Goal: Task Accomplishment & Management: Complete application form

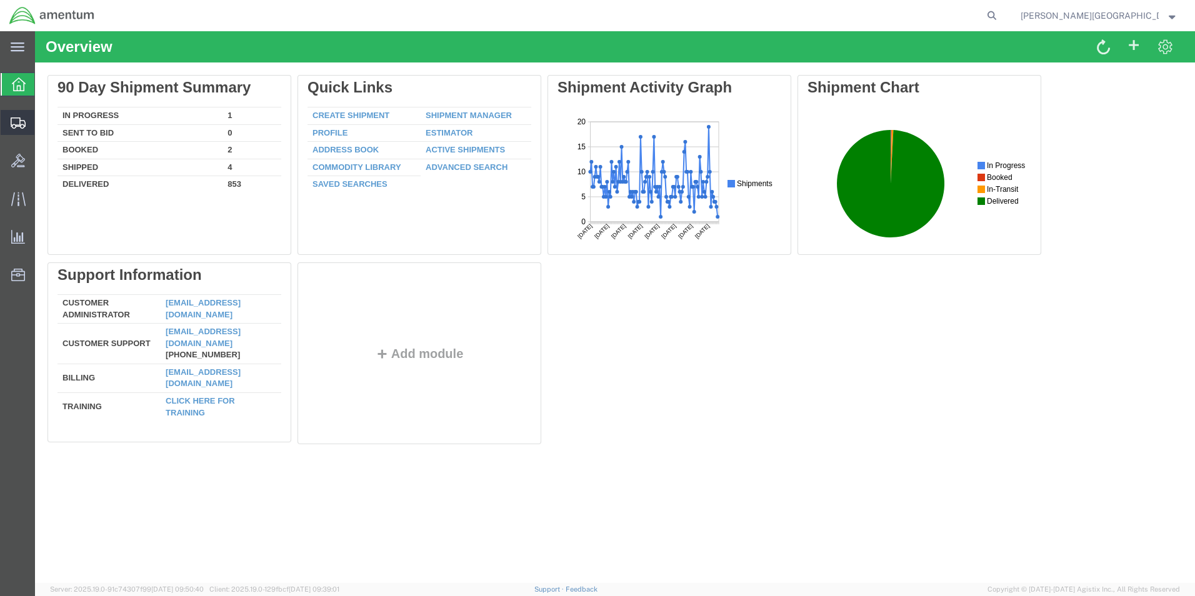
click at [0, 0] on span "Create Shipment" at bounding box center [0, 0] width 0 height 0
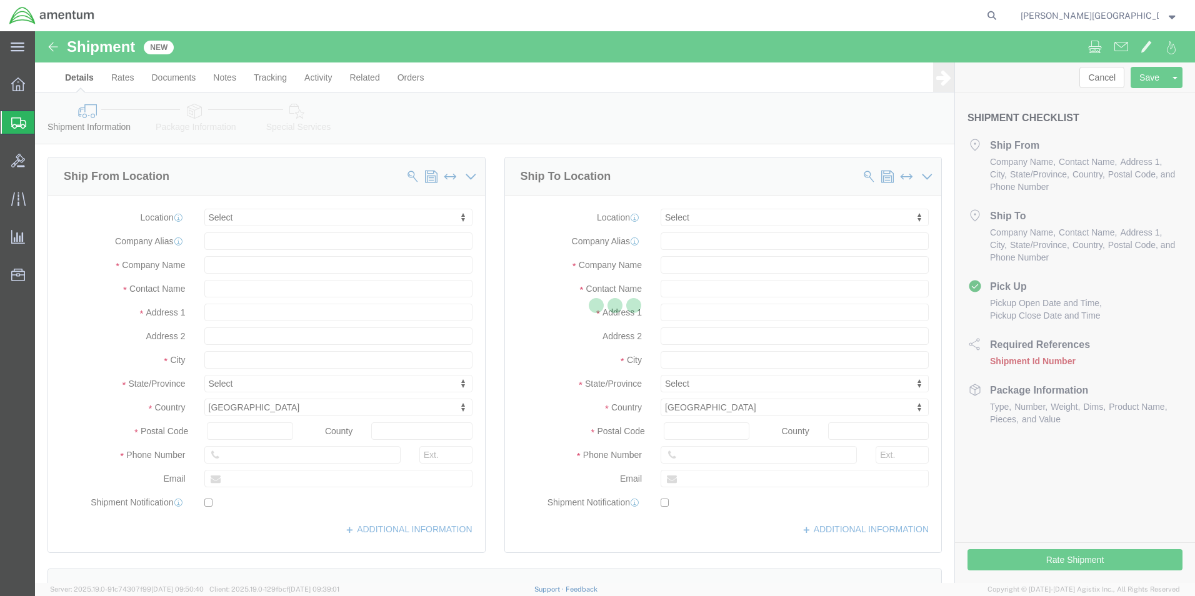
select select
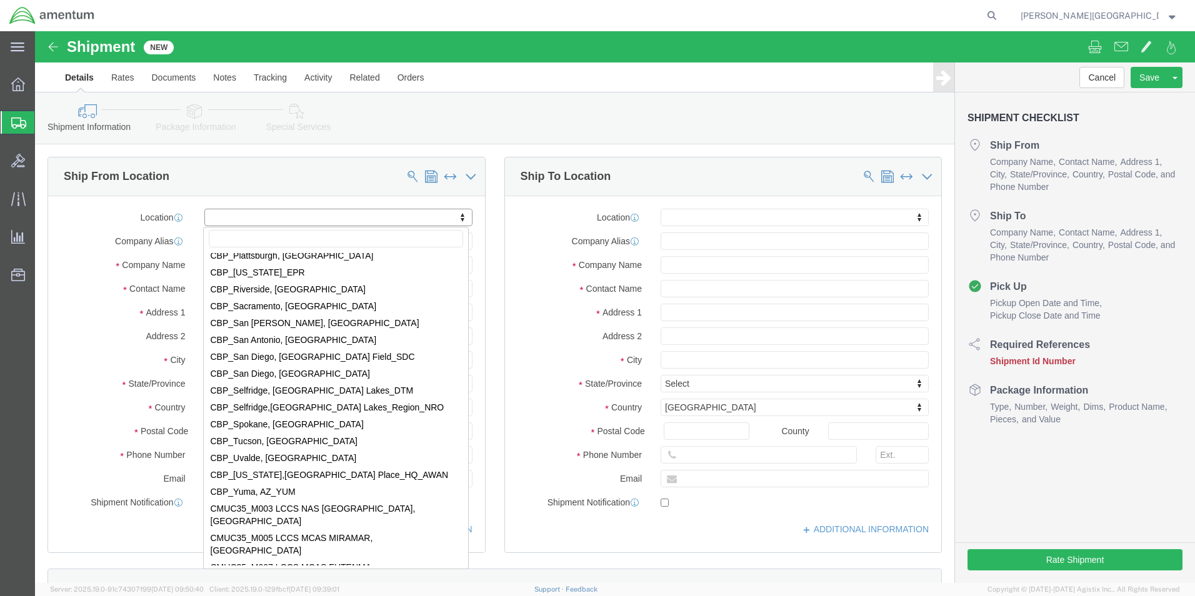
scroll to position [2500, 0]
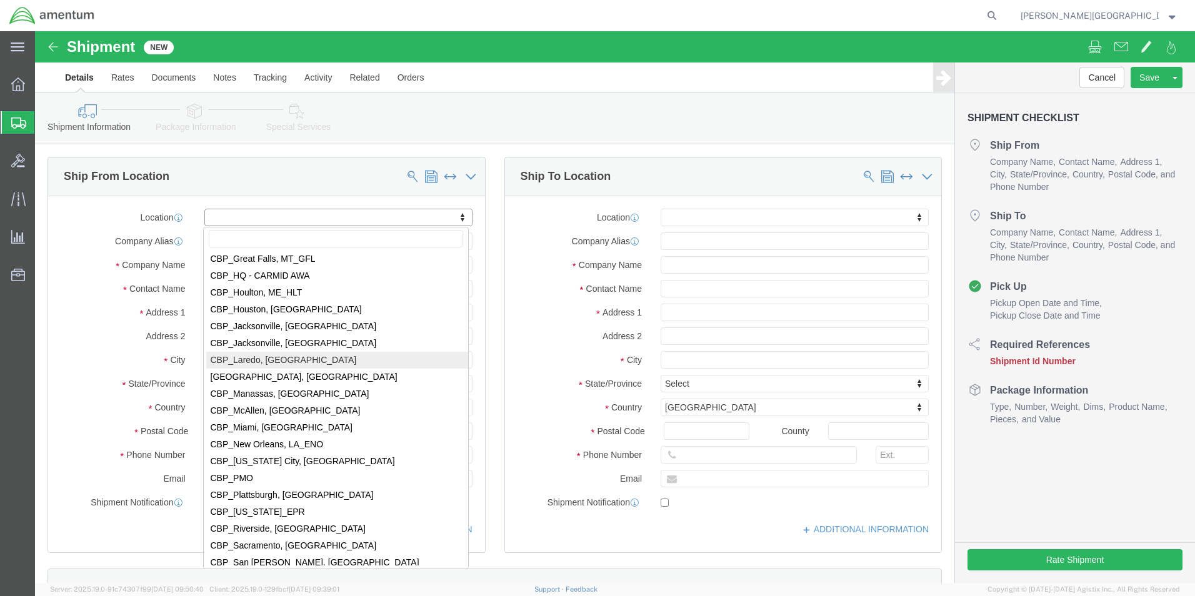
select select "49940"
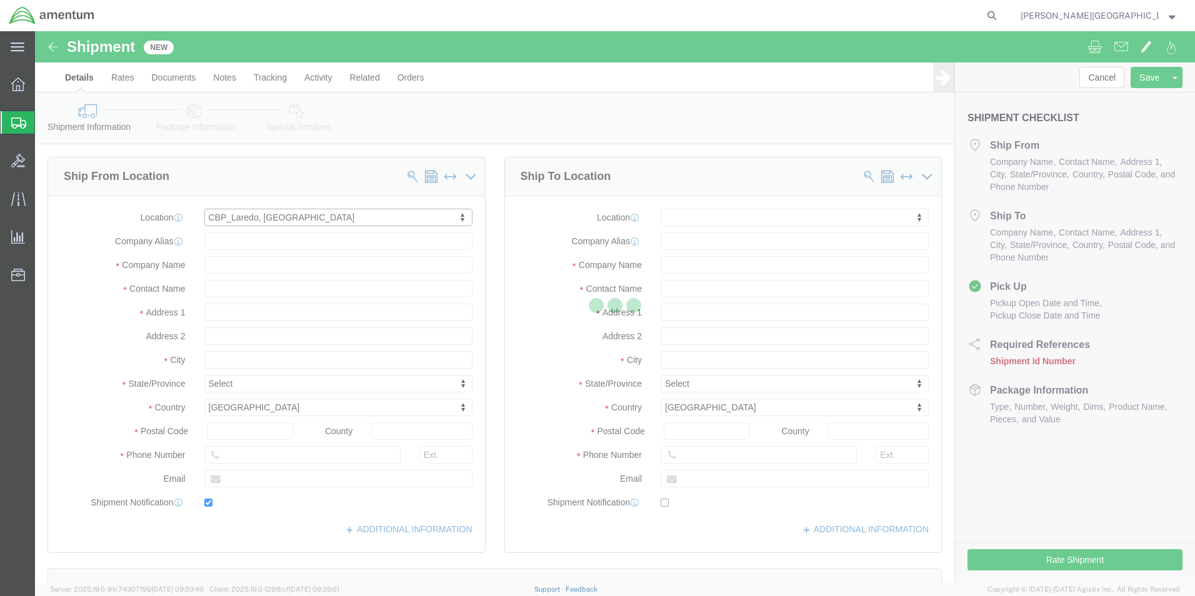
type input "[STREET_ADDRESS][PERSON_NAME]"
type input "Hangar 3"
type input "78041"
type input "[PHONE_NUMBER]"
type input "[EMAIL_ADDRESS][PERSON_NAME][DOMAIN_NAME]"
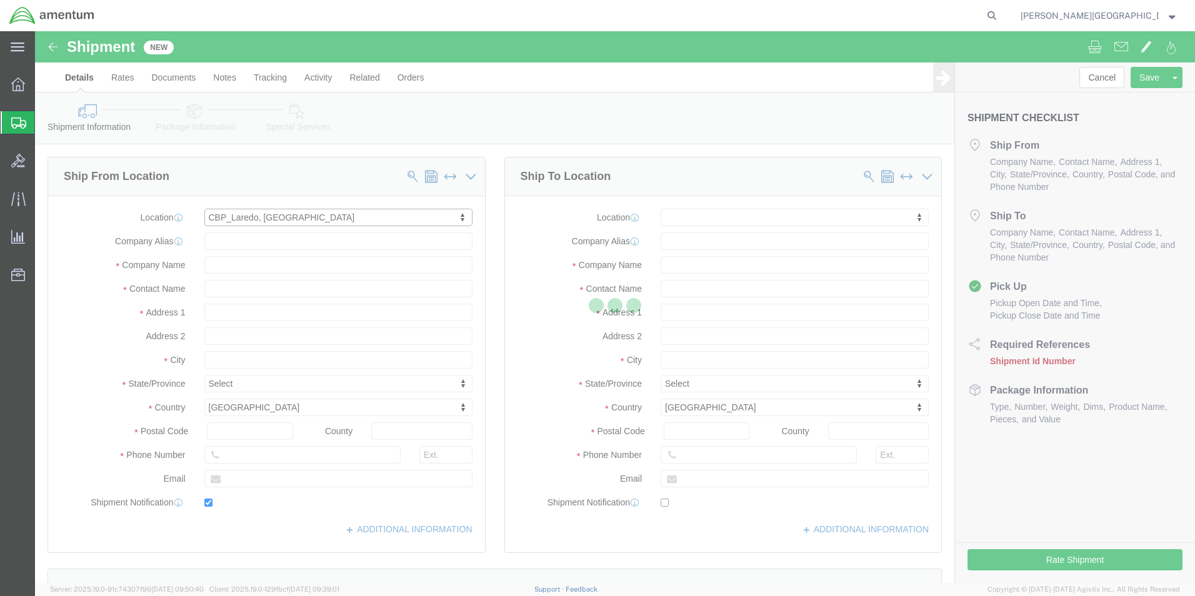
checkbox input "true"
type input "Amentum Services, Inc"
type input "[PERSON_NAME][GEOGRAPHIC_DATA]"
type input "Laredo"
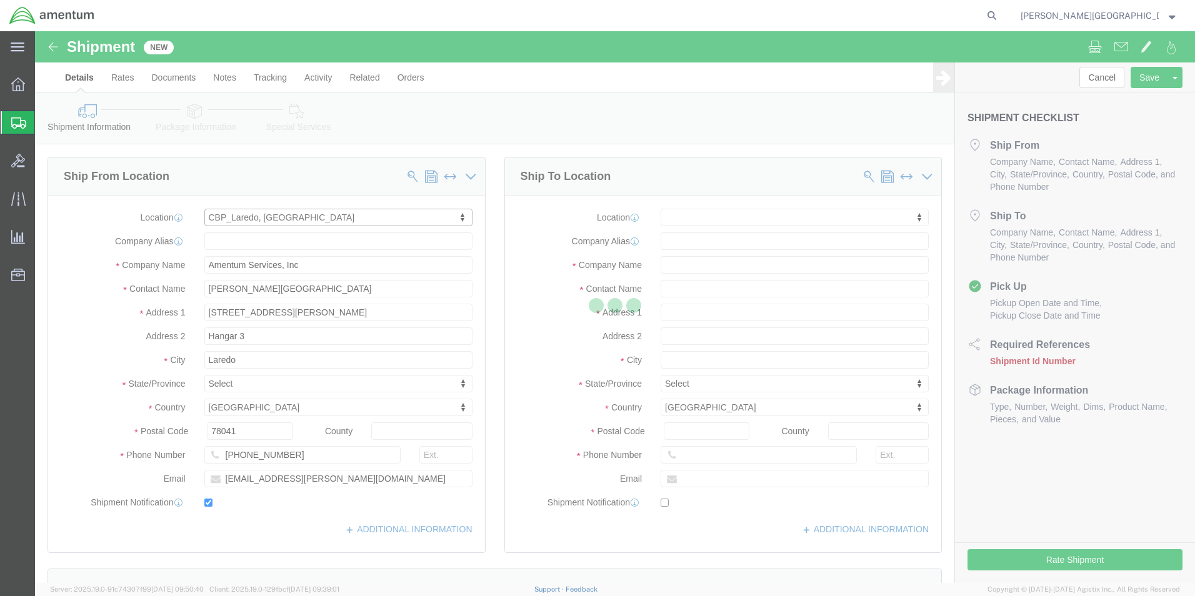
select select "[GEOGRAPHIC_DATA]"
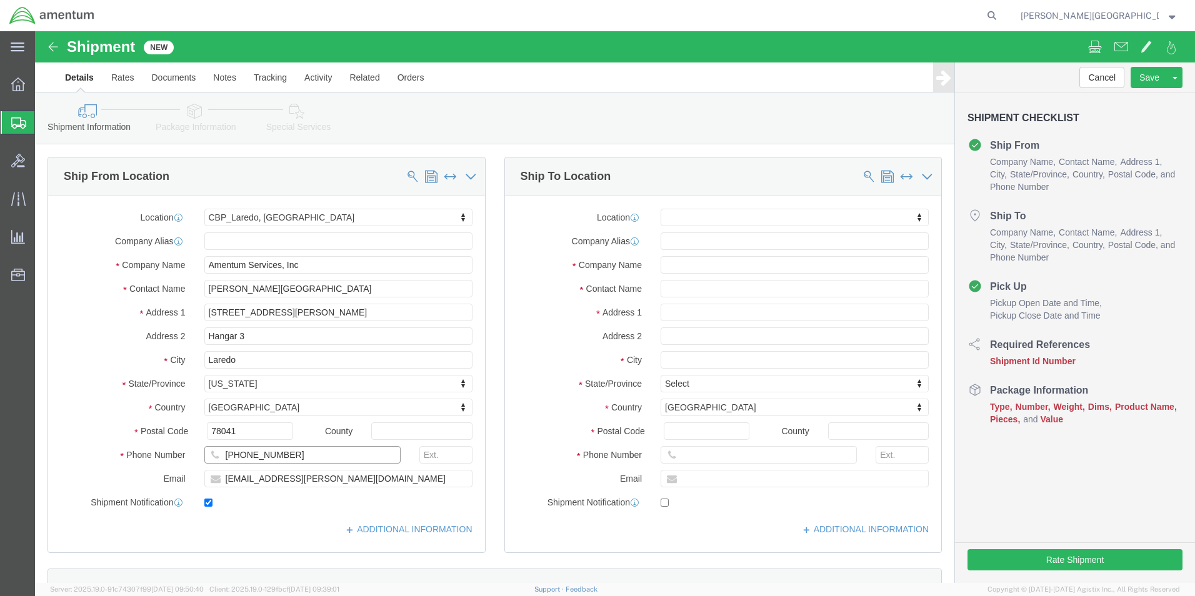
drag, startPoint x: 268, startPoint y: 426, endPoint x: 169, endPoint y: 423, distance: 98.8
click input "[PHONE_NUMBER]"
type input "[PHONE_NUMBER]"
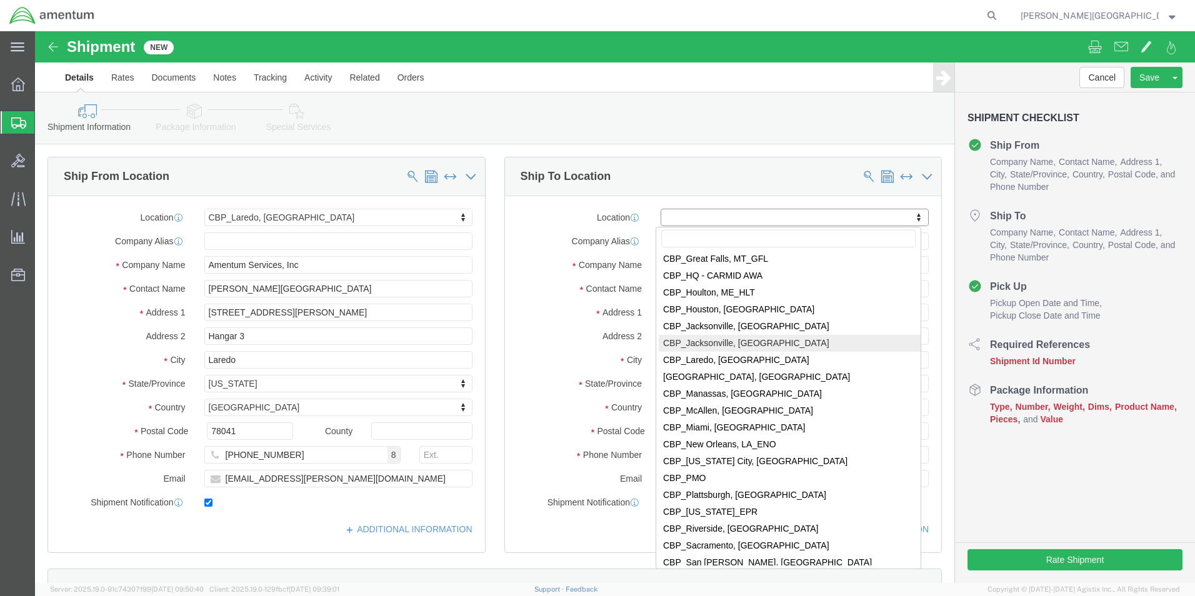
scroll to position [2313, 0]
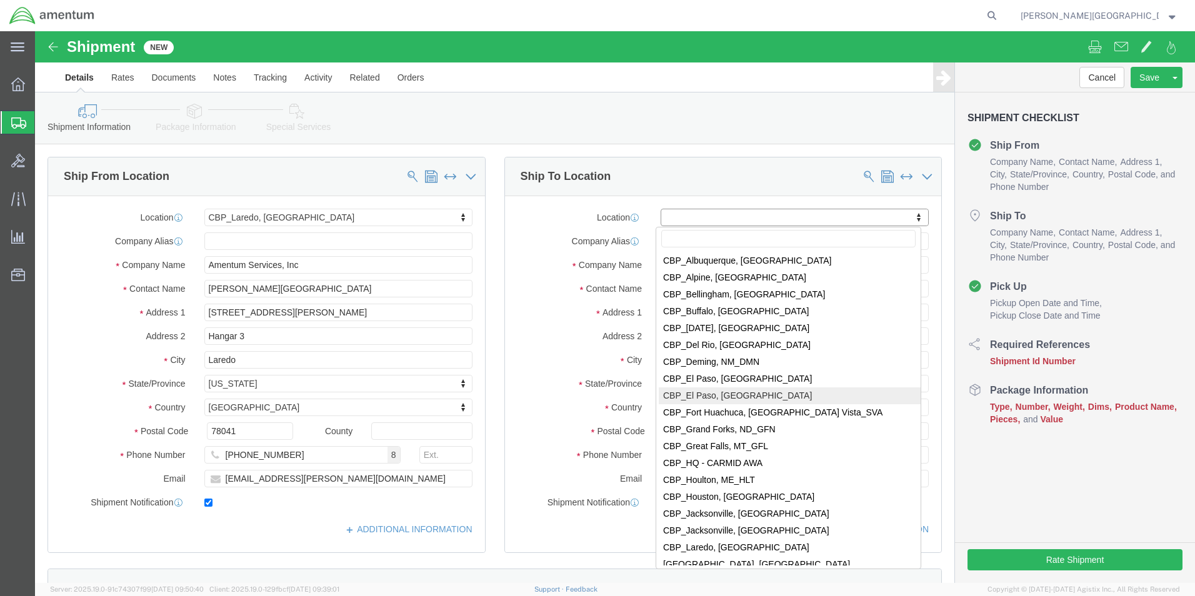
select select "49831"
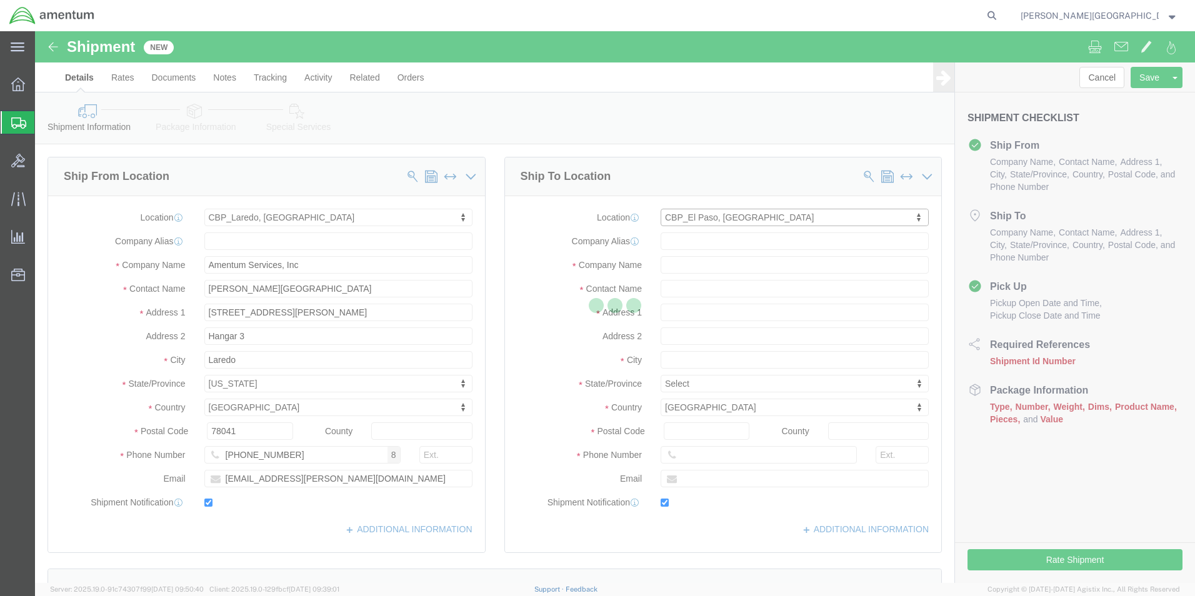
type input "[STREET_ADDRESS][PERSON_NAME]"
type input "79906"
type input "[PHONE_NUMBER]"
type input "[PERSON_NAME][EMAIL_ADDRESS][PERSON_NAME][DOMAIN_NAME]"
checkbox input "true"
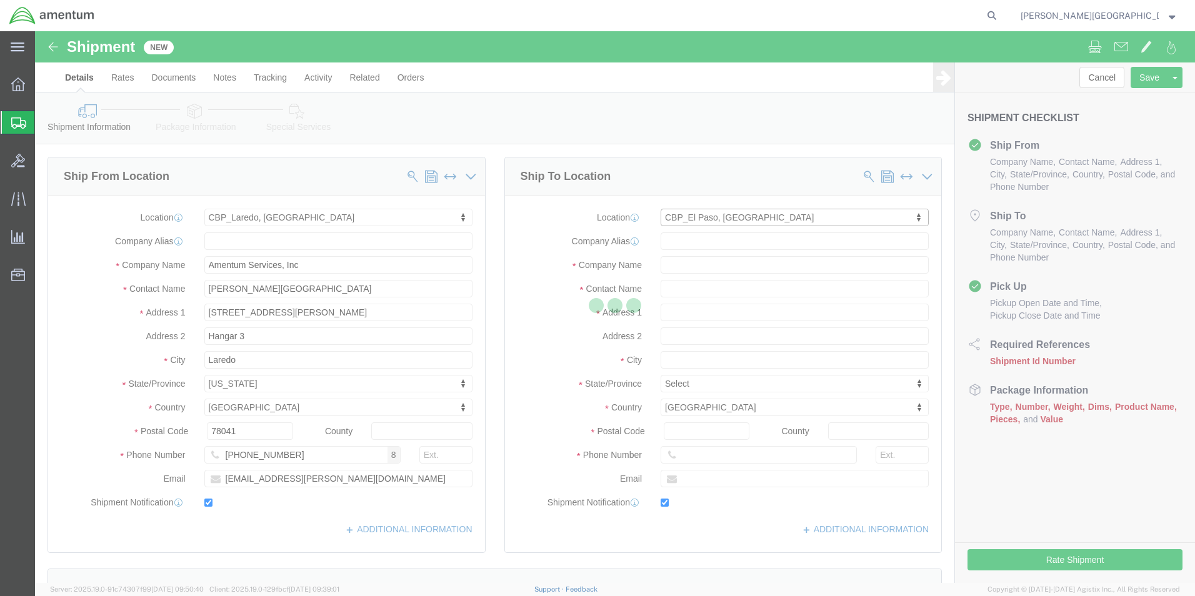
type input "Amentum Services, Inc"
type input "[PERSON_NAME]"
type input "[GEOGRAPHIC_DATA]"
select select "[GEOGRAPHIC_DATA]"
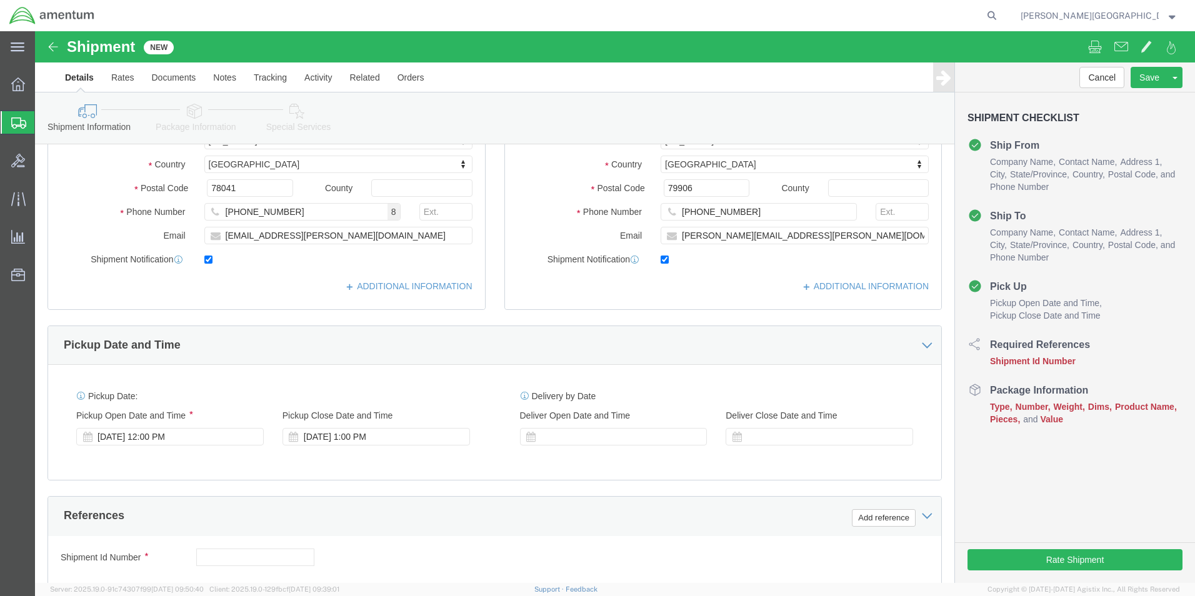
scroll to position [313, 0]
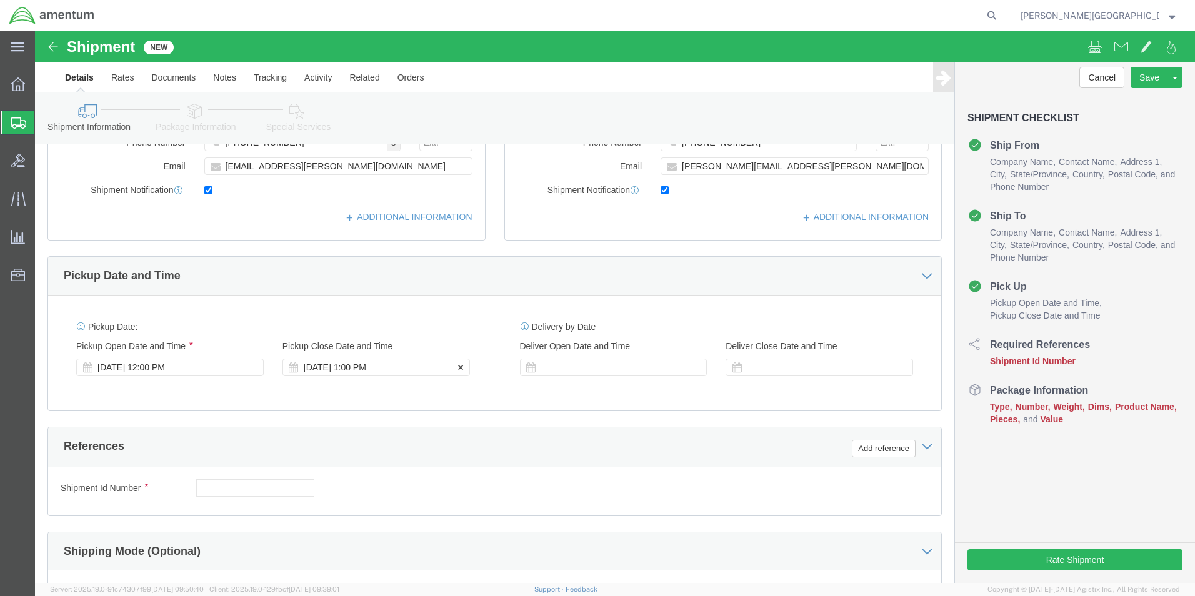
click div "[DATE] 1:00 PM"
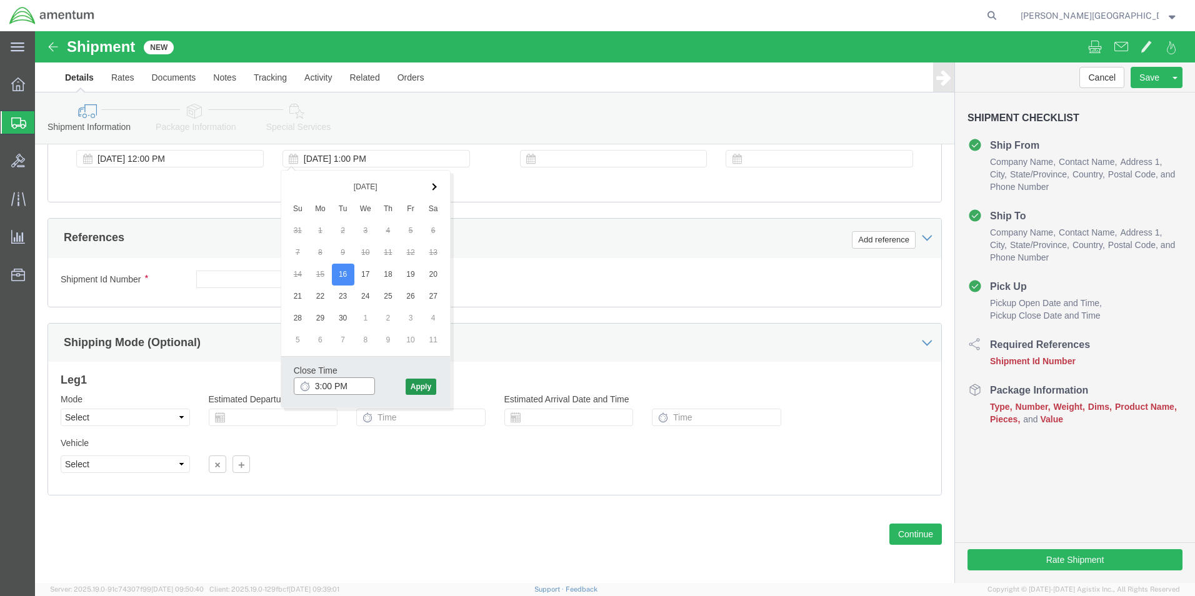
type input "3:00 PM"
click button "Apply"
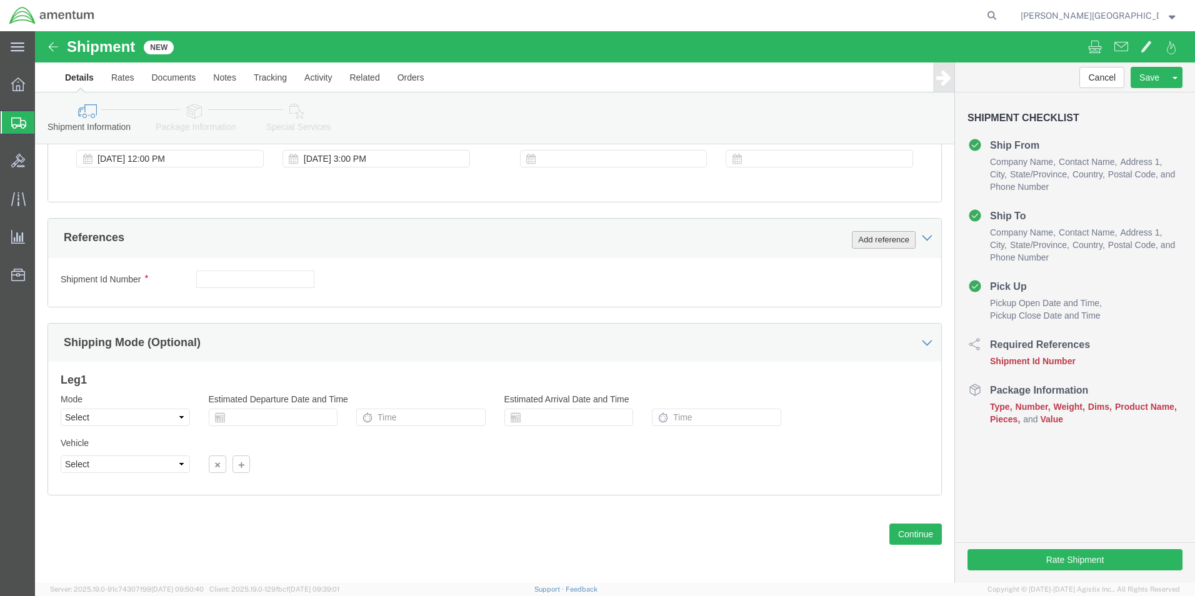
click button "Add reference"
click select "Select Account Type Activity ID Airline Appointment Number ASN Batch Request # …"
select select "DEPT"
click select "Select Account Type Activity ID Airline Appointment Number ASN Batch Request # …"
click input "text"
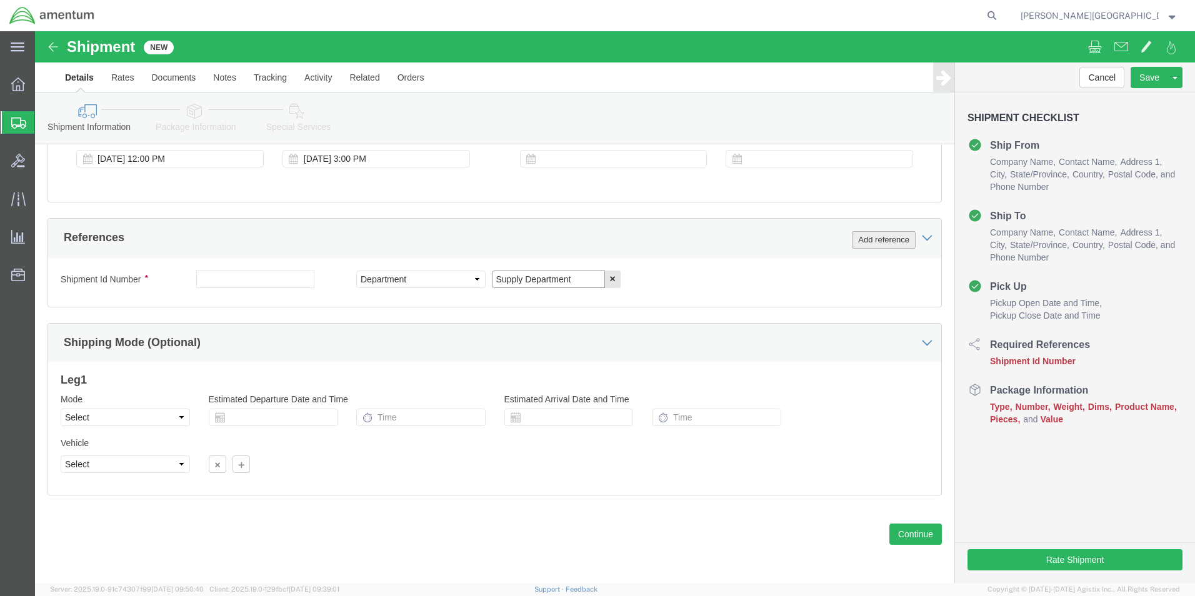
type input "Supply Department"
click button "Add reference"
click select "Select Account Type Activity ID Airline Appointment Number ASN Batch Request # …"
select select "PROJNUM"
click select "Select Account Type Activity ID Airline Appointment Number ASN Batch Request # …"
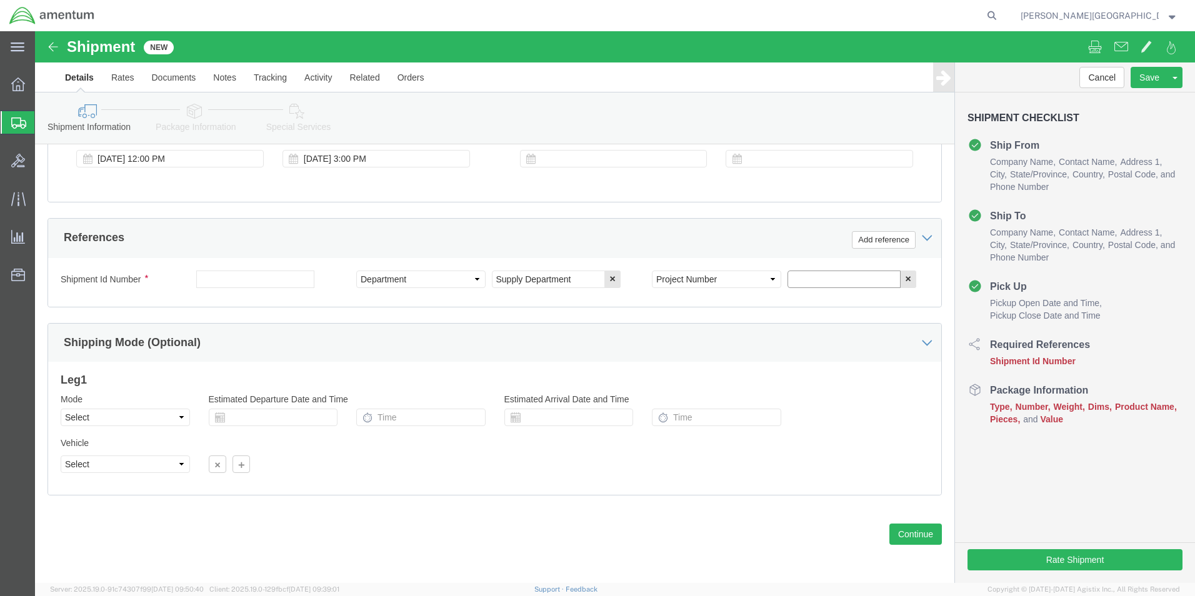
click input "text"
click input "6118.02.03.2219.000.LRT.0000"
type input "6118.03.03.2219.000.LRT.0000"
click button "Add reference"
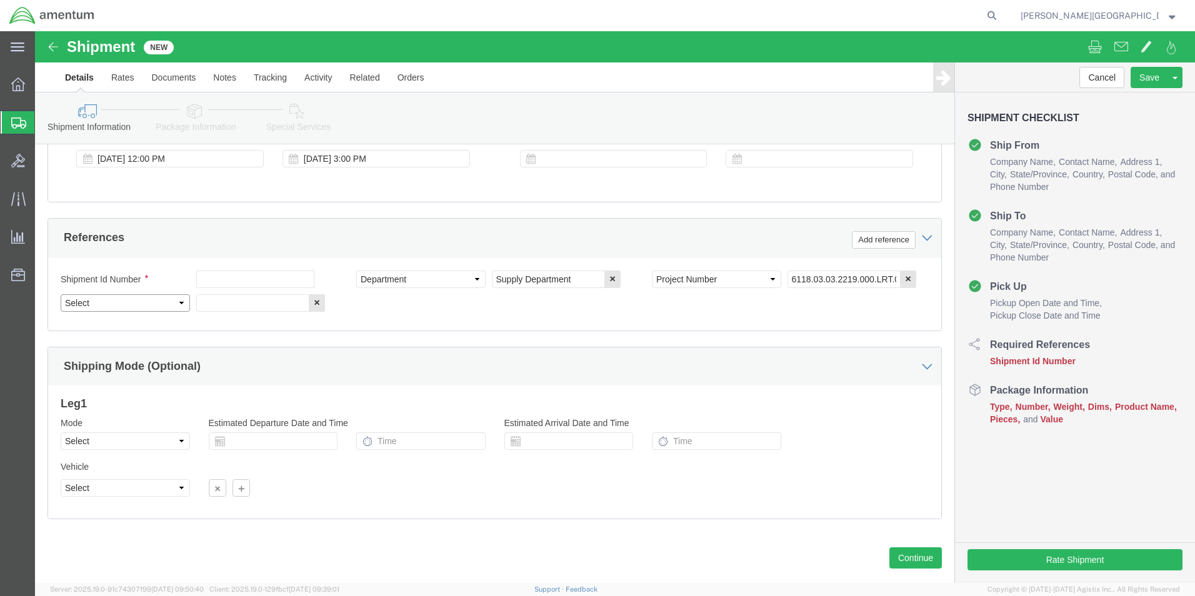
click select "Select Account Type Activity ID Airline Appointment Number ASN Batch Request # …"
select select "CUSTREF"
click select "Select Account Type Activity ID Airline Appointment Number ASN Batch Request # …"
click input "text"
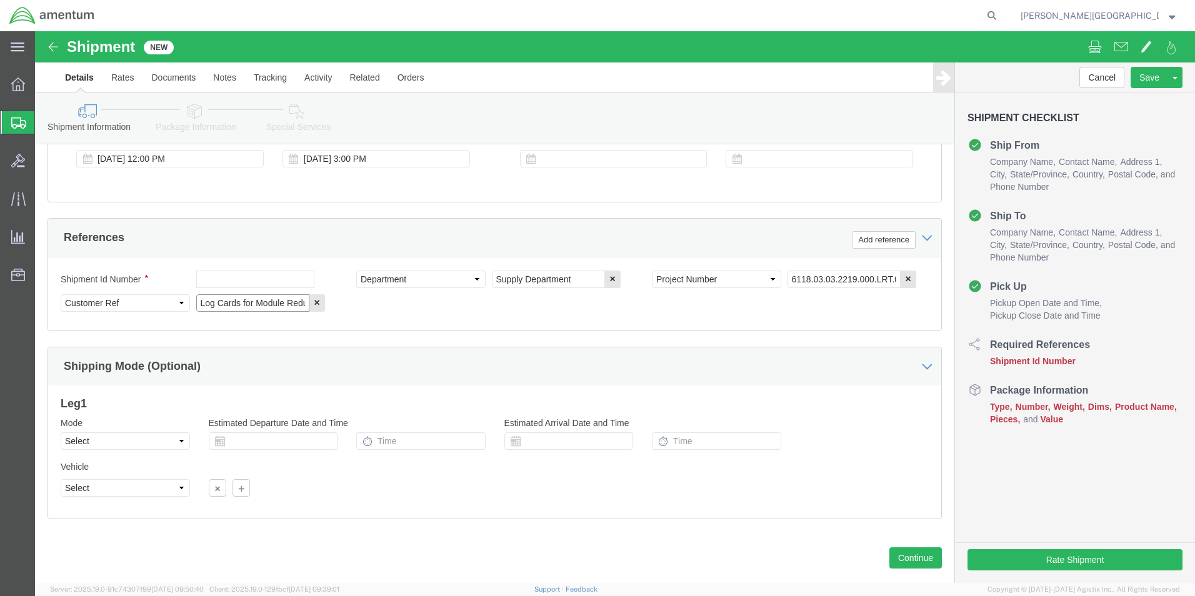
click input "Log Cards for Module Reduction Gear SN"
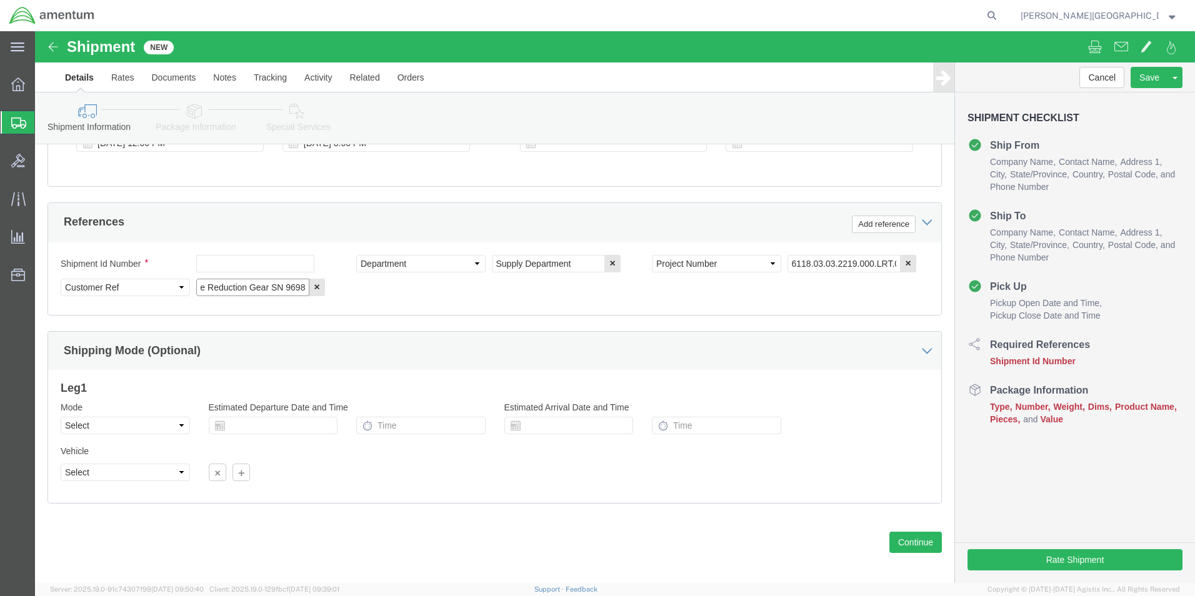
scroll to position [545, 0]
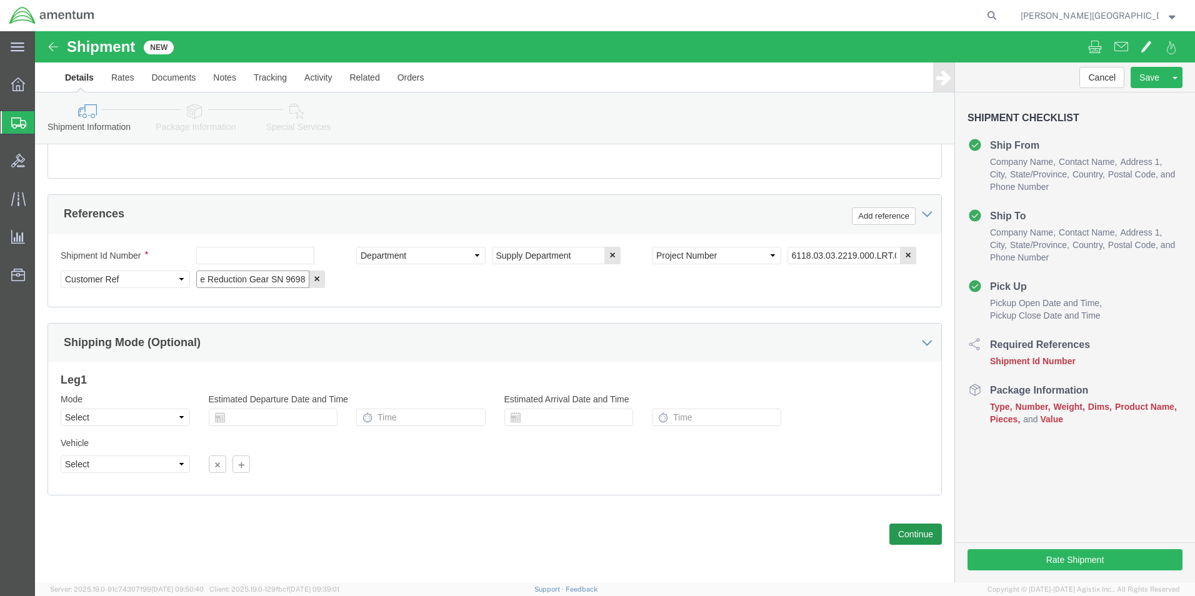
type input "Log Cards for Module Reduction Gear SN 9698"
click button "Continue"
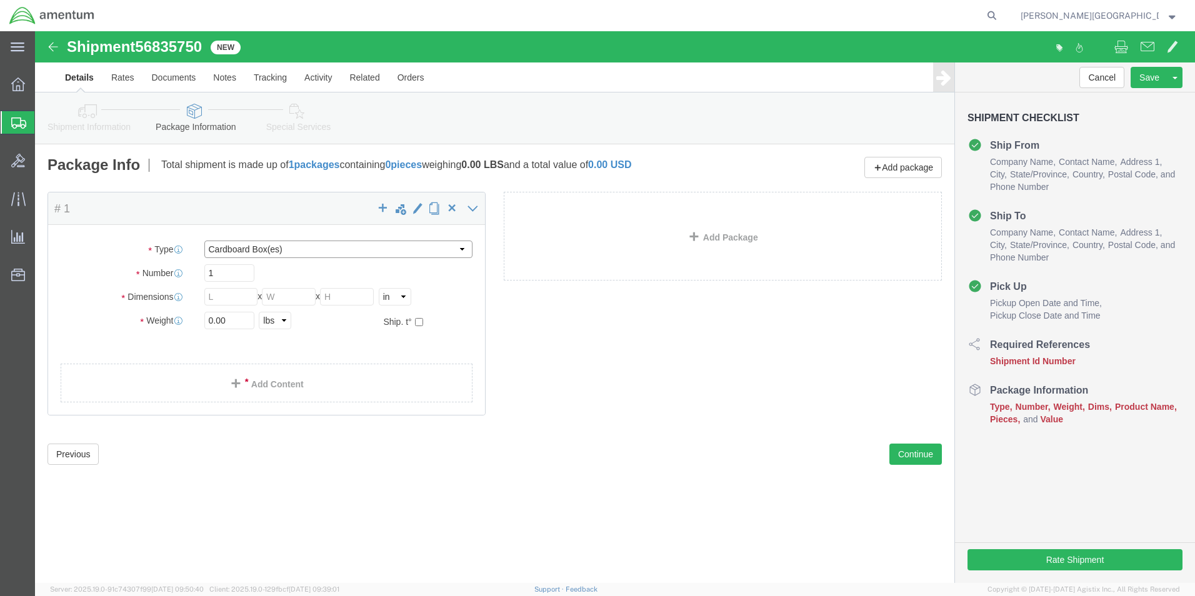
click select "Select BCK Boxes Bale(s) Basket(s) Bolt(s) Bottle(s) Buckets Bulk Bundle(s) Can…"
select select "ENV"
click select "Select BCK Boxes Bale(s) Basket(s) Bolt(s) Bottle(s) Buckets Bulk Bundle(s) Can…"
type input "9.50"
type input "12.50"
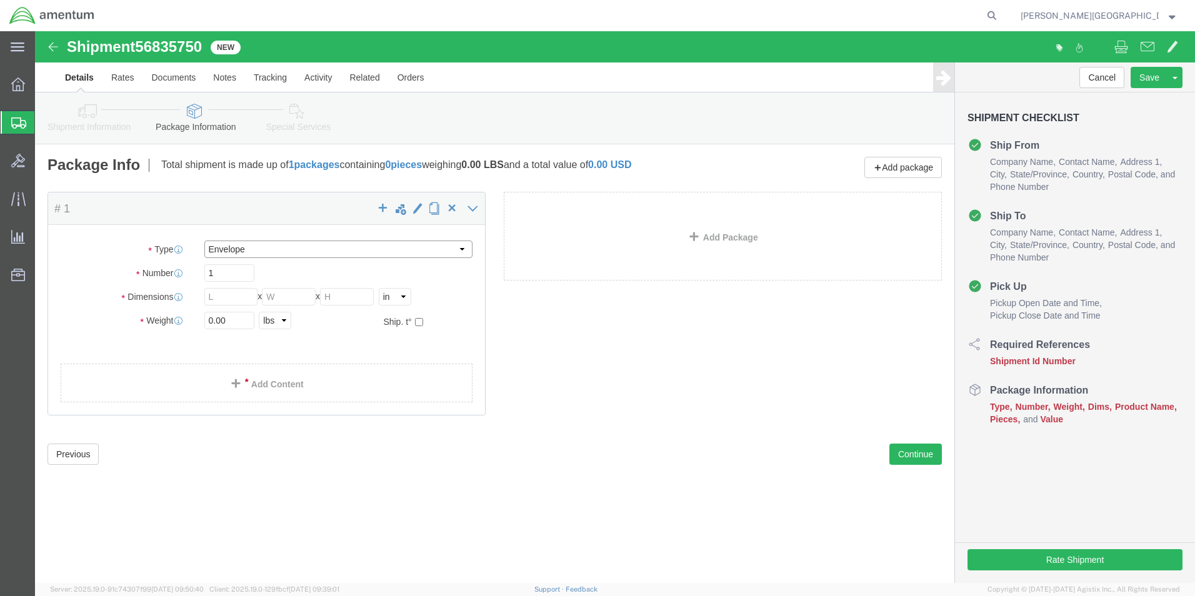
type input "0.25"
type input "1"
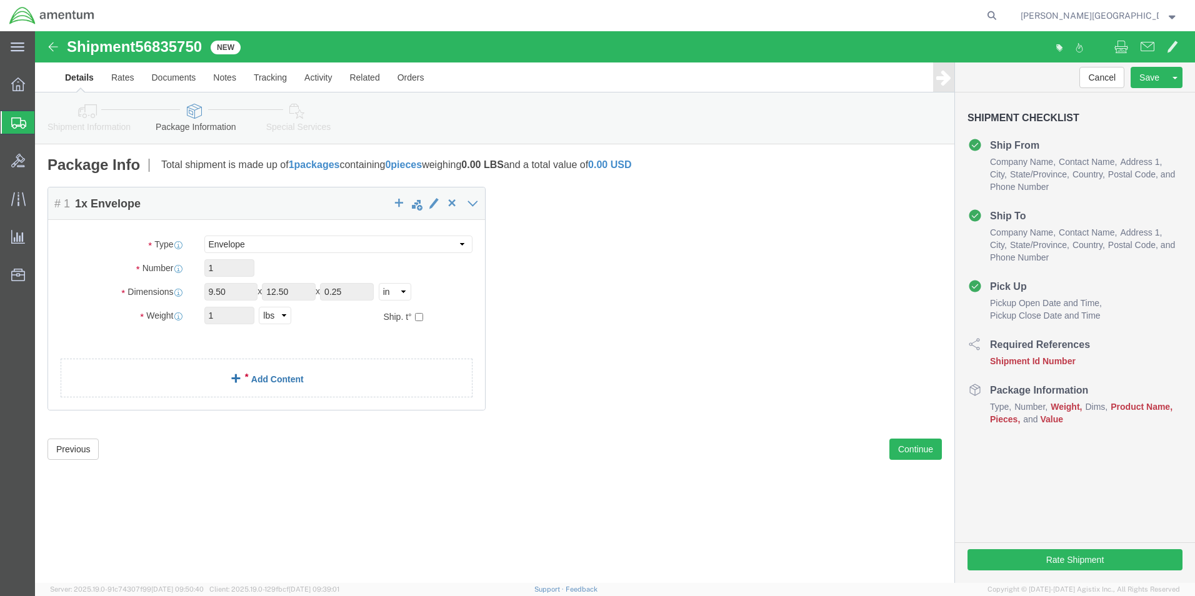
click link "Add Content"
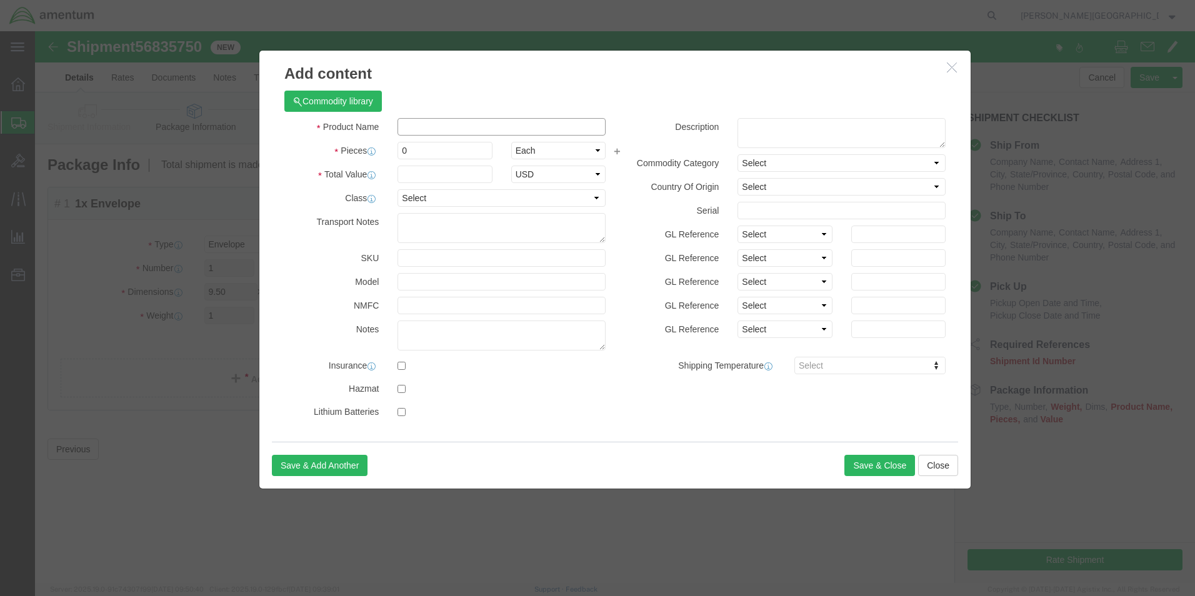
click input "text"
type input "Log cards for Module Reduction Gear"
click textarea
click textarea "PN:"
paste textarea "70BM055420"
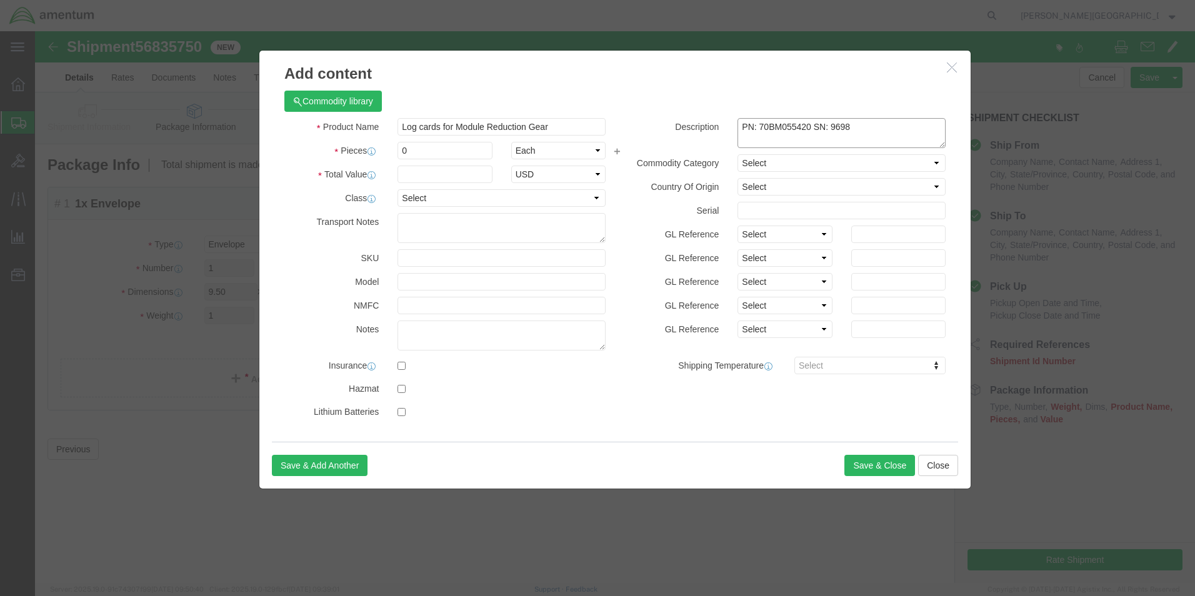
type textarea "PN: 70BM055420 SN: 9698"
click input "0"
type input "1"
click input "text"
type input "100.00"
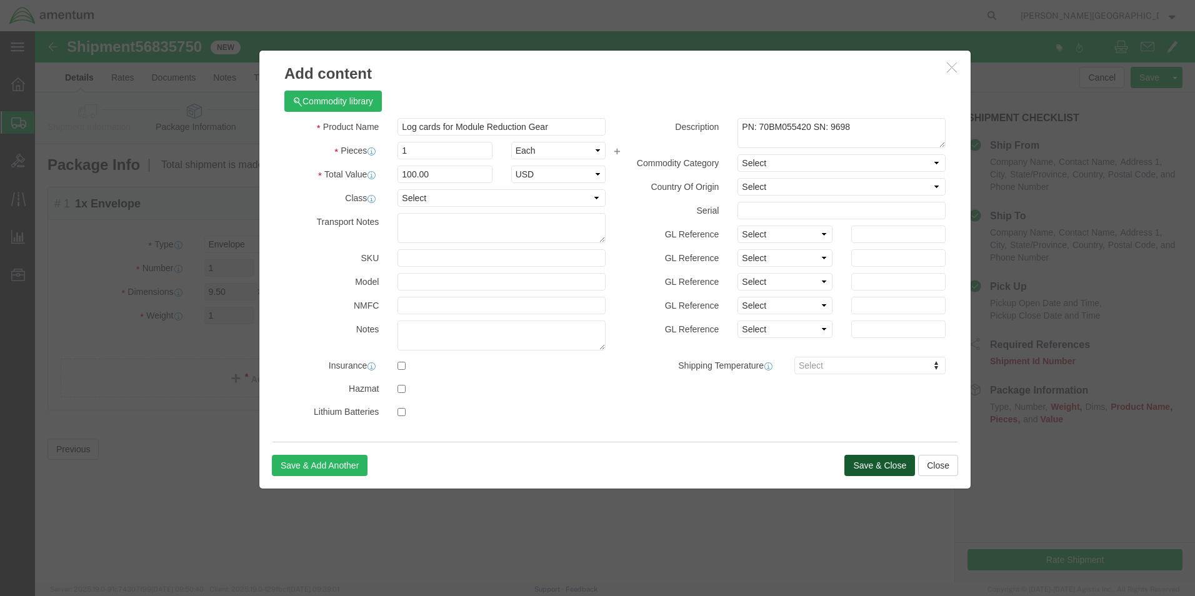
drag, startPoint x: 845, startPoint y: 441, endPoint x: 669, endPoint y: 443, distance: 176.3
click button "Save & Close"
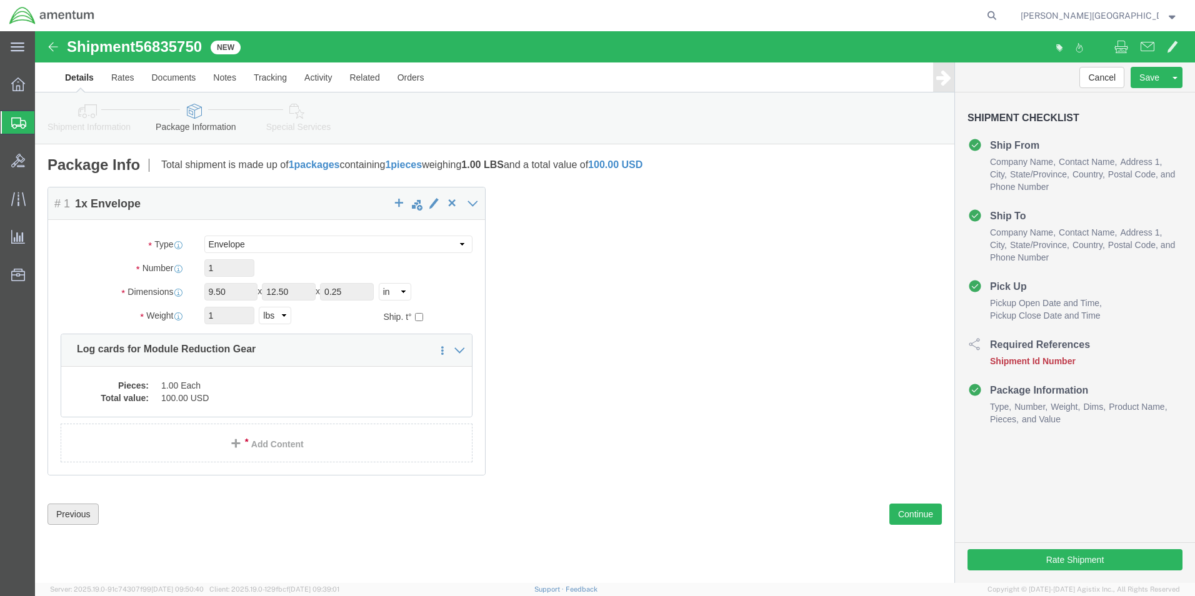
click button "Previous"
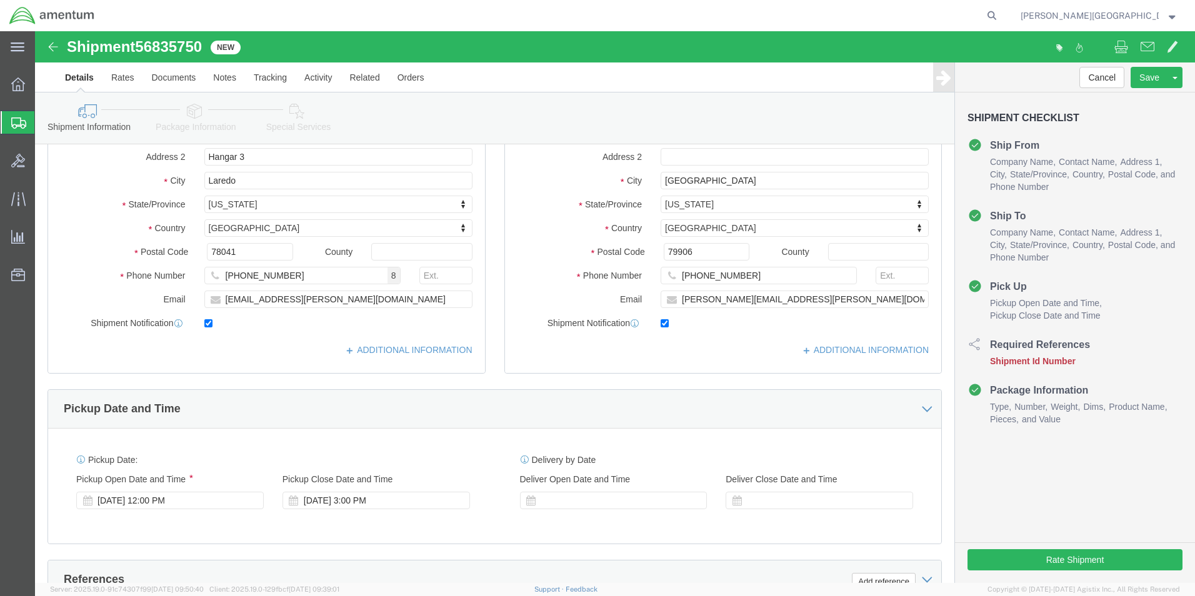
scroll to position [313, 0]
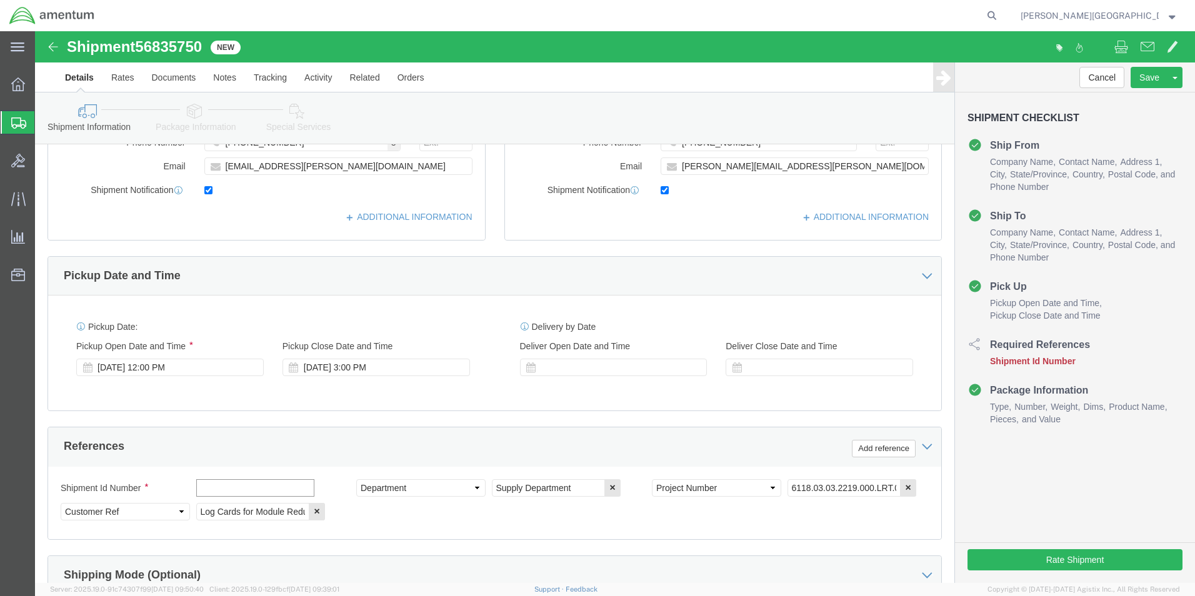
click input "text"
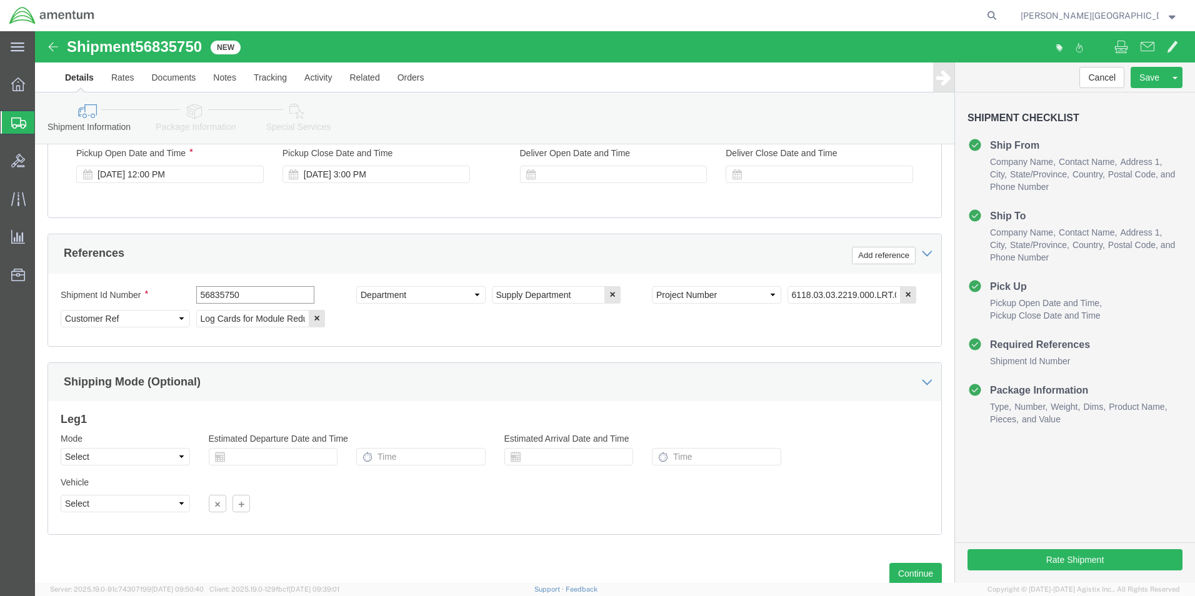
scroll to position [545, 0]
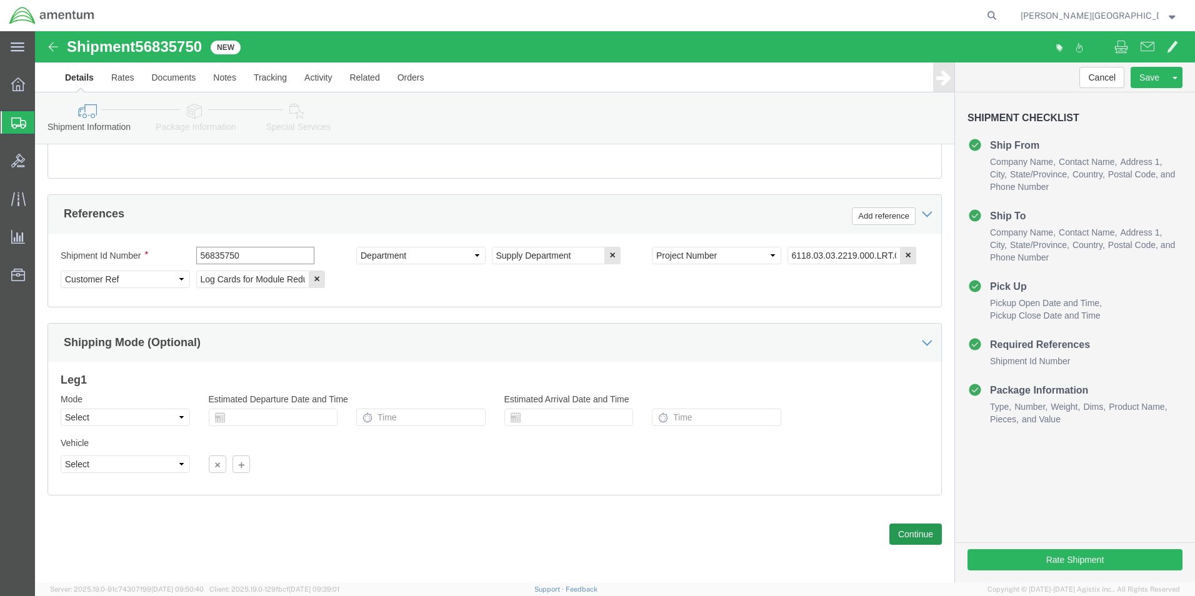
type input "56835750"
click button "Continue"
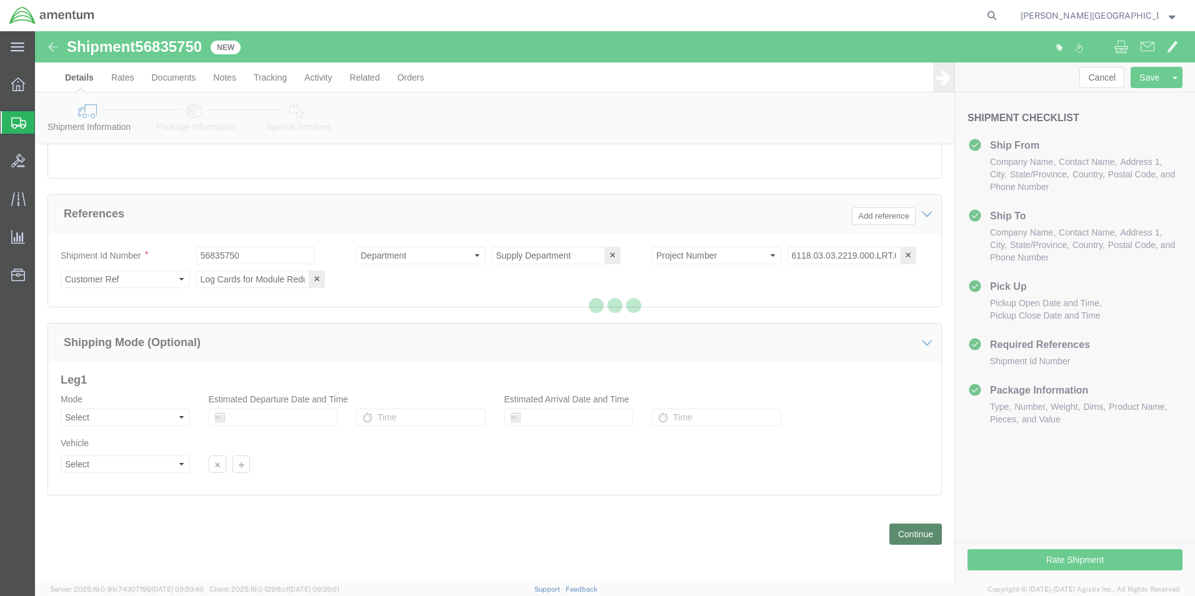
scroll to position [0, 0]
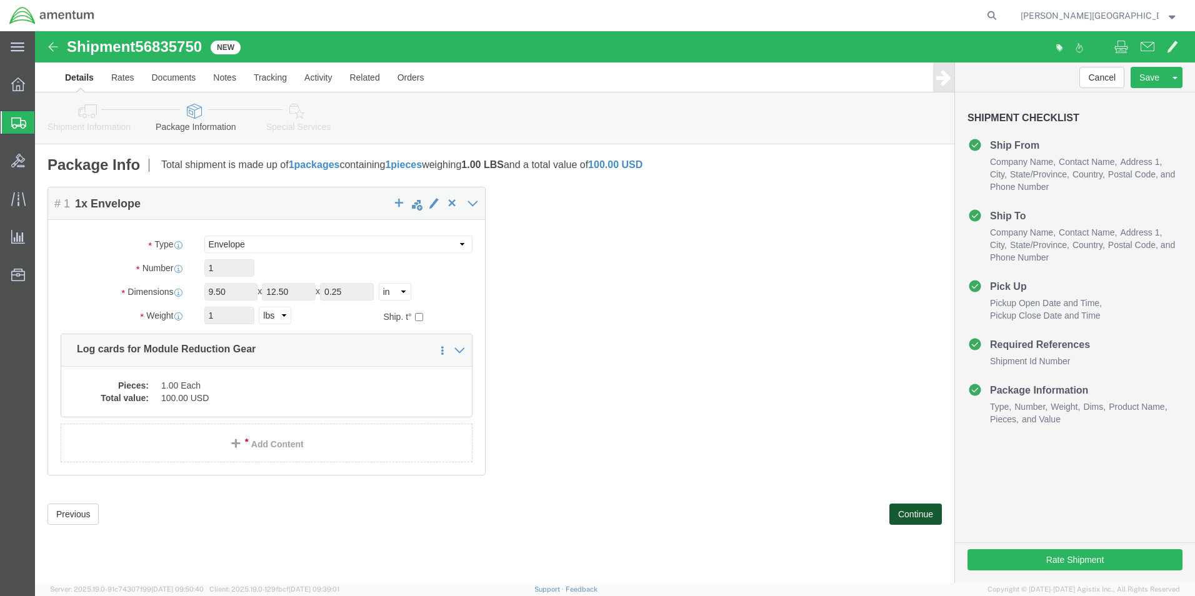
click button "Continue"
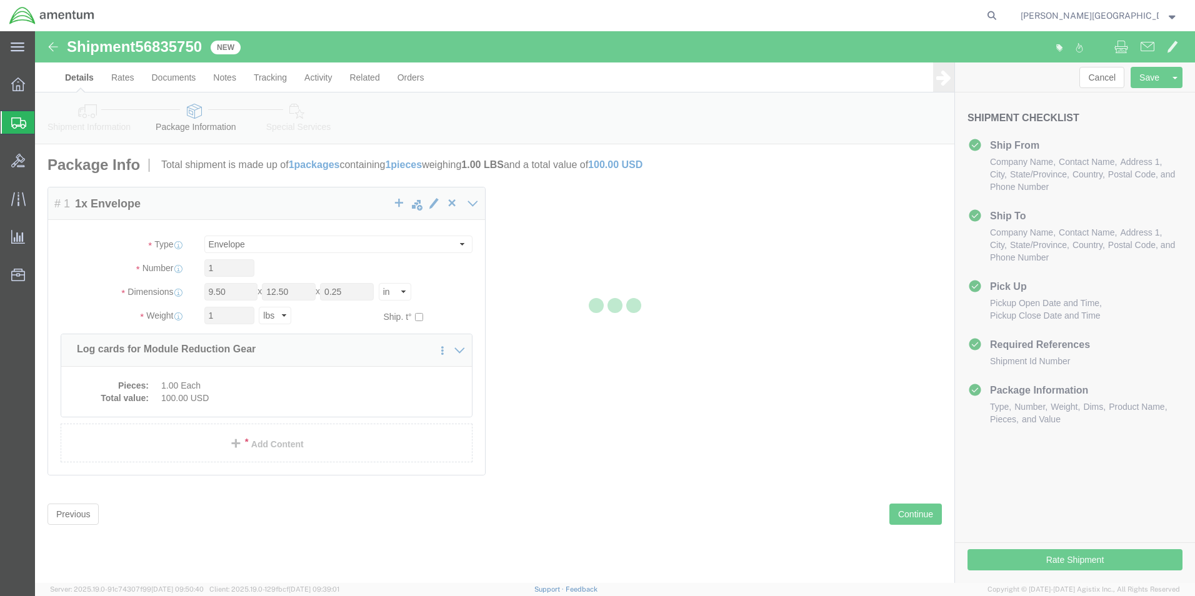
select select
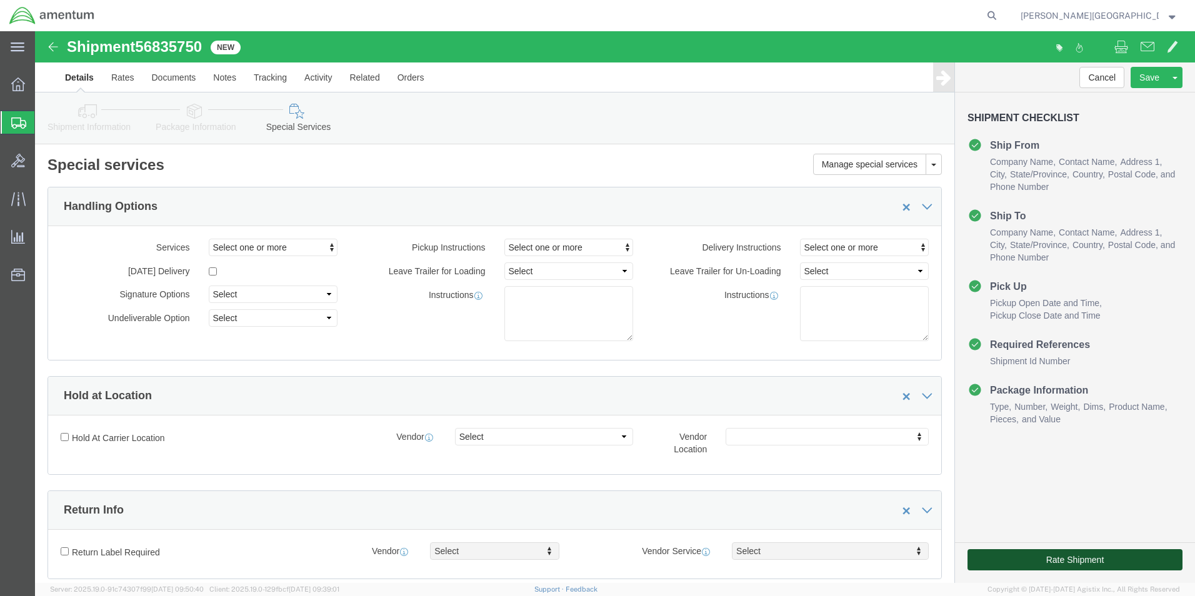
click button "Rate Shipment"
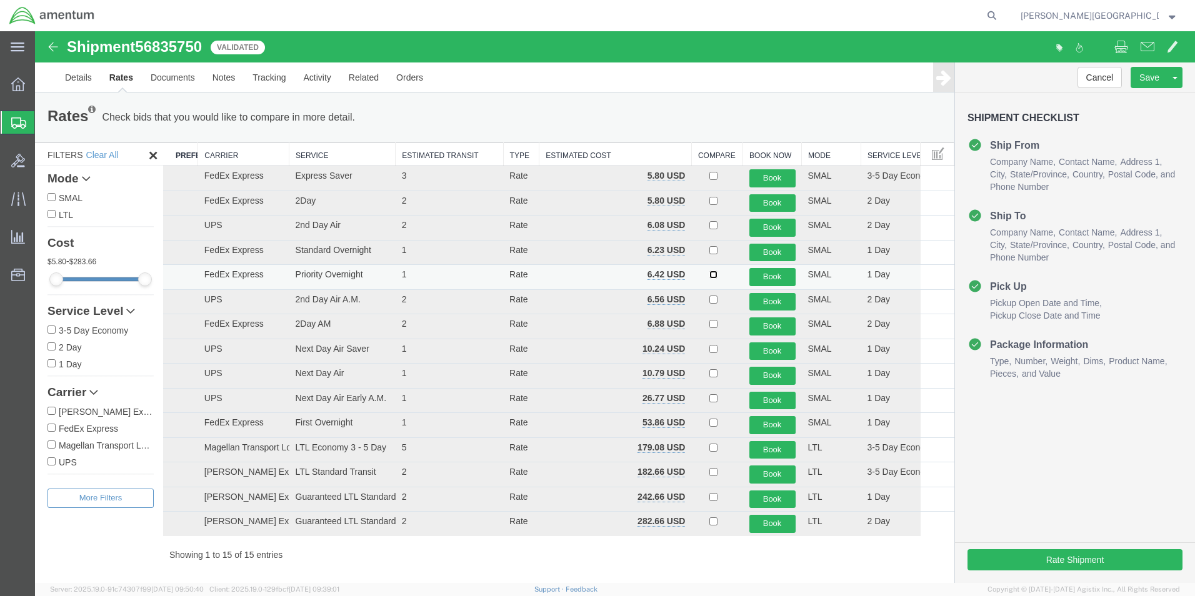
click at [709, 275] on input "checkbox" at bounding box center [713, 275] width 8 height 8
checkbox input "true"
click at [770, 274] on button "Book" at bounding box center [772, 277] width 46 height 18
click at [763, 269] on button "Book" at bounding box center [772, 277] width 46 height 18
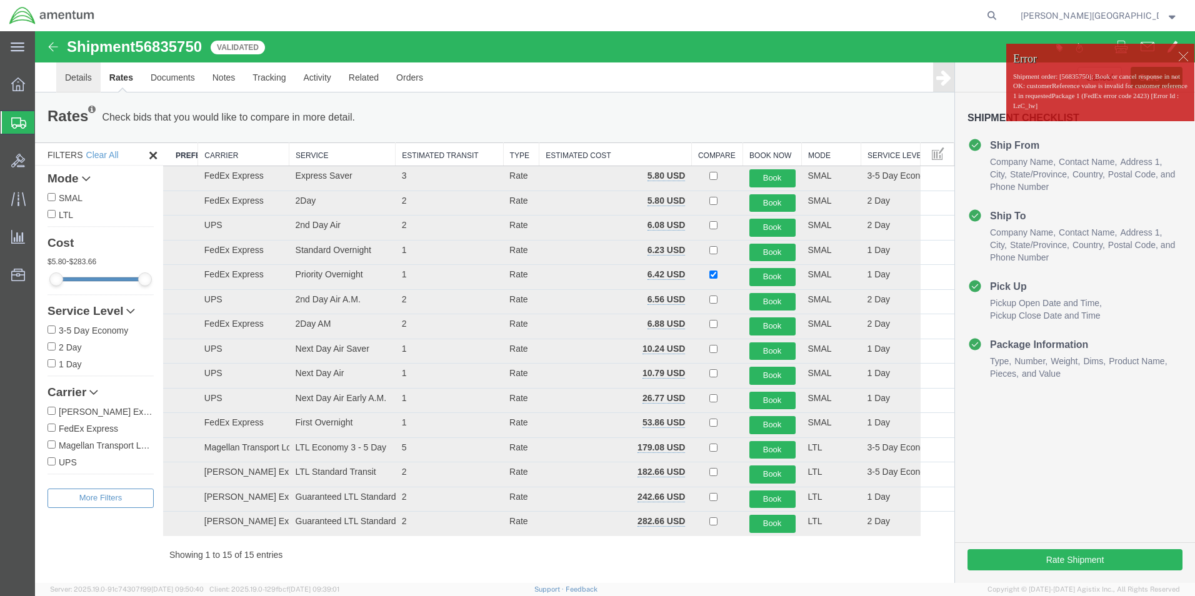
click at [89, 81] on link "Details" at bounding box center [78, 78] width 44 height 30
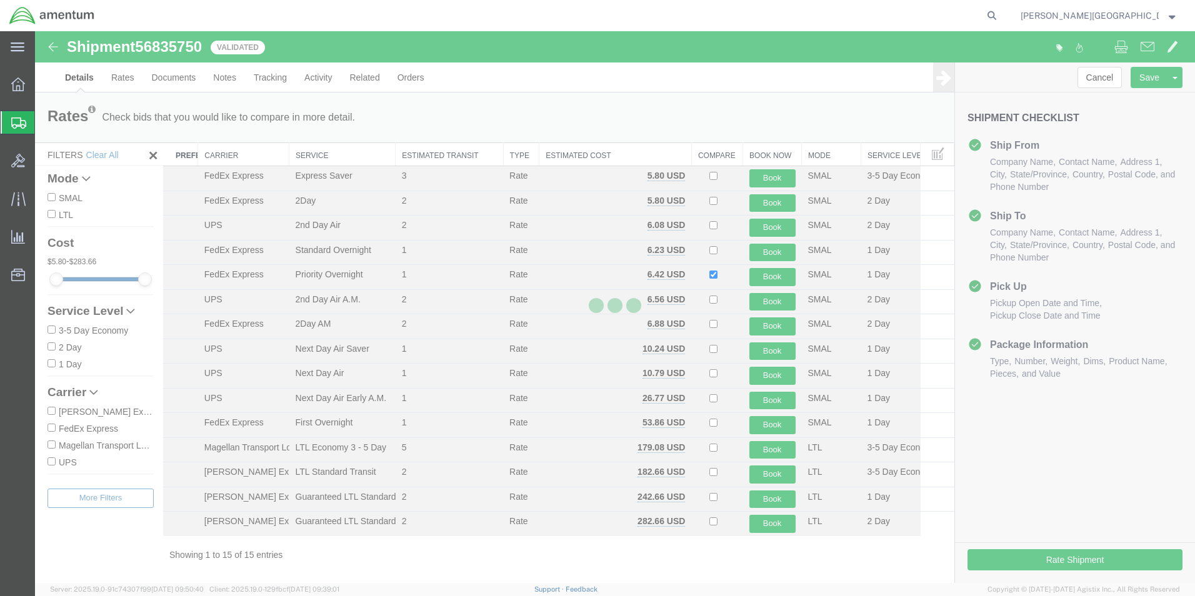
select select "49940"
select select "49831"
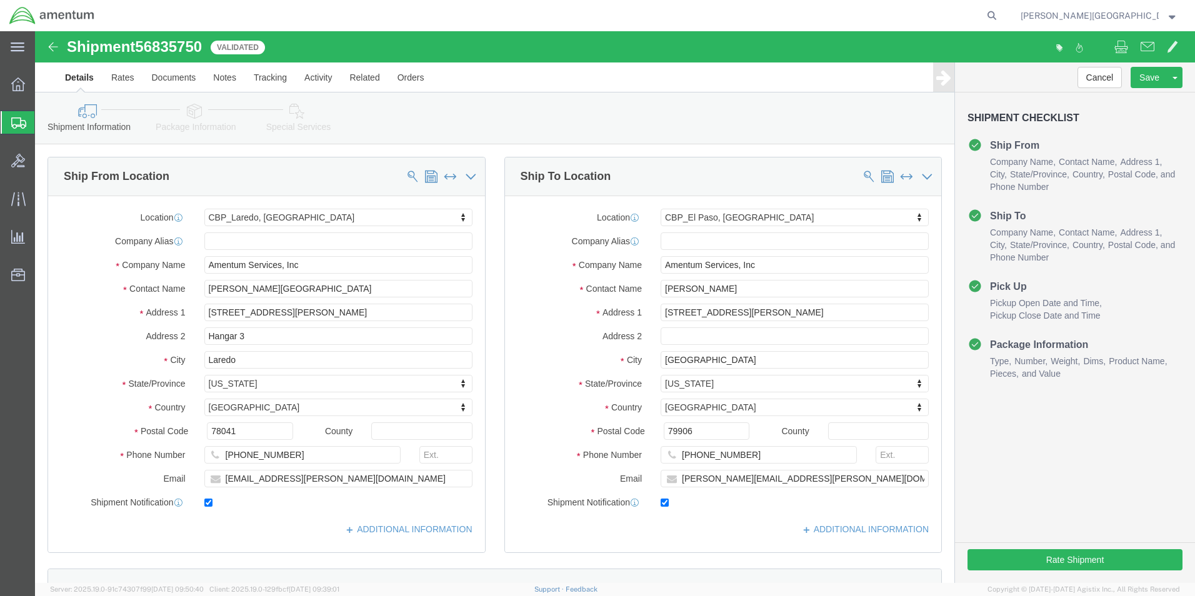
scroll to position [313, 0]
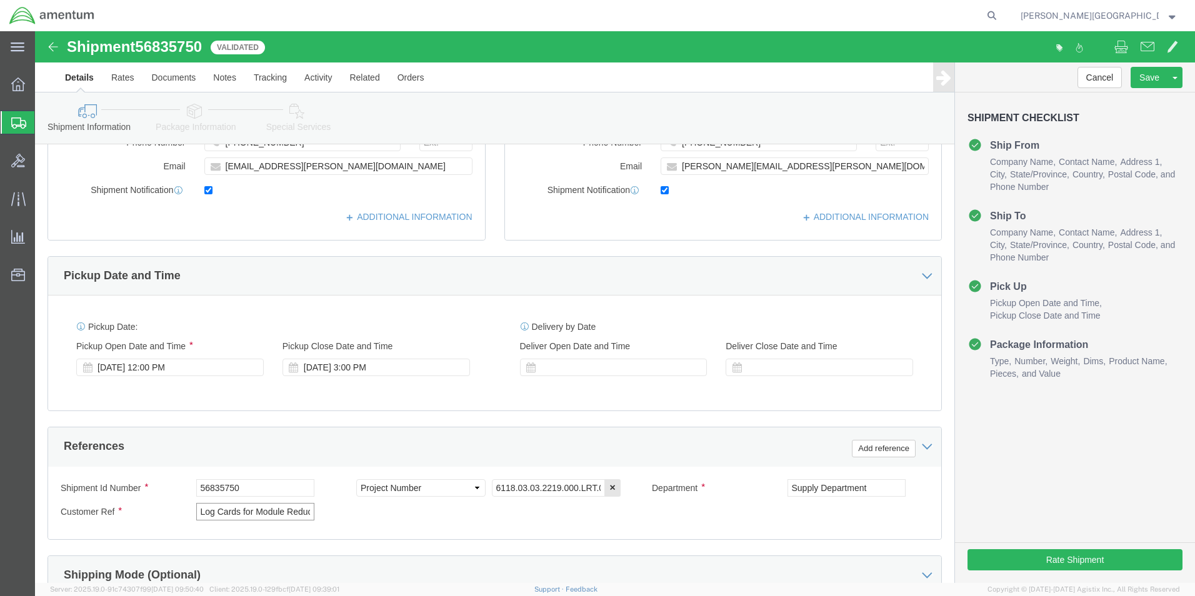
click input "Log Cards for Module Reduction Gear SN 9698"
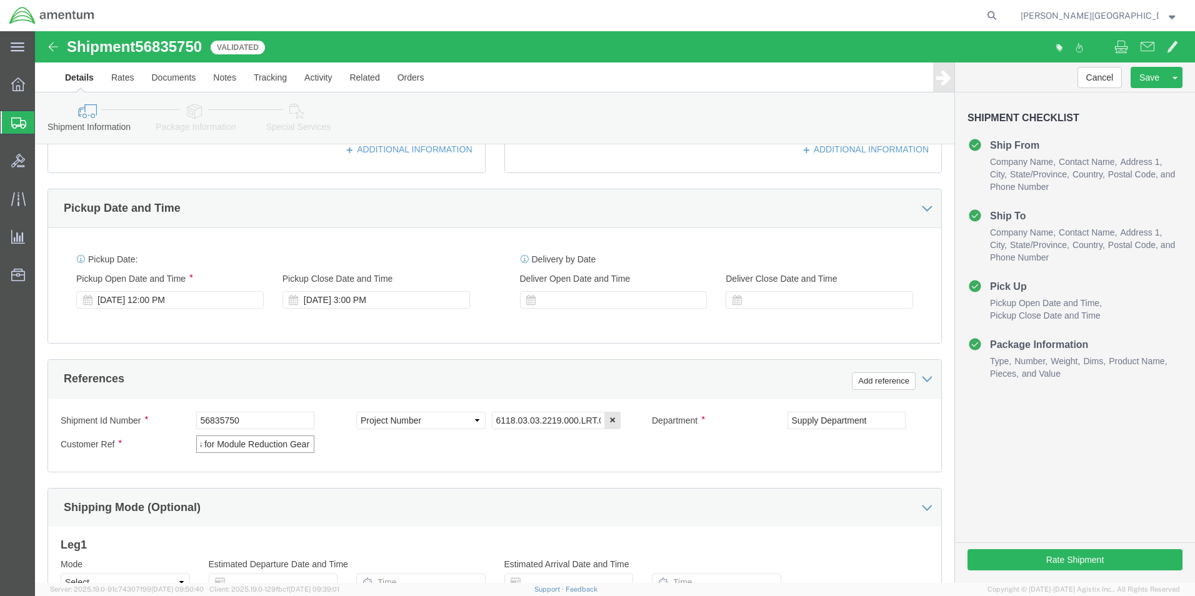
scroll to position [500, 0]
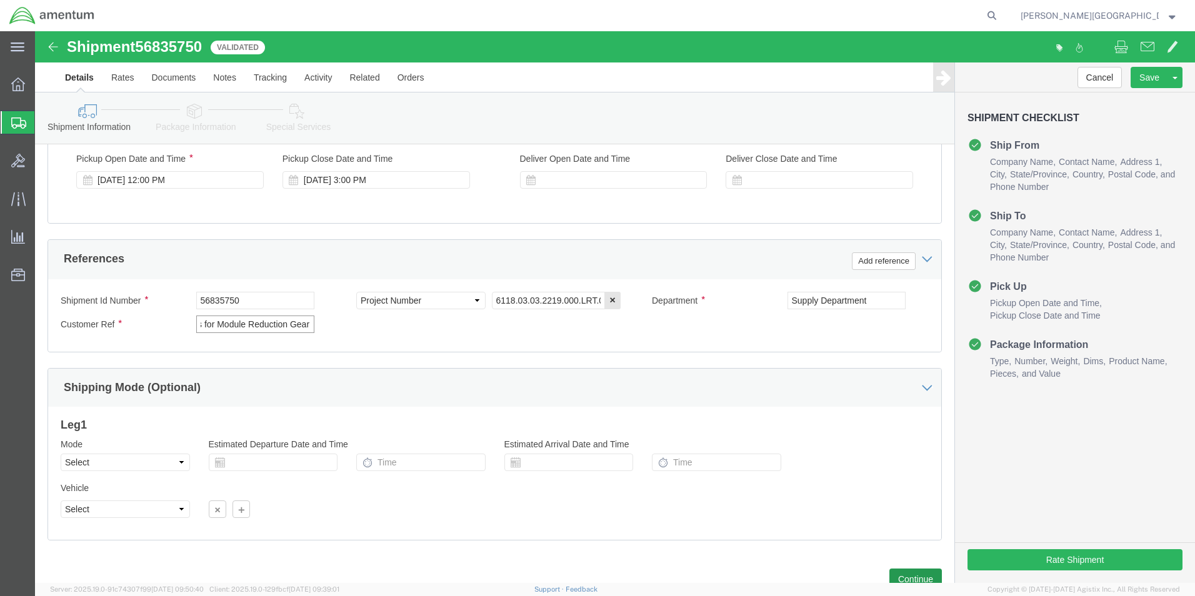
type input "Log Cards for Module Reduction Gear"
click button "Continue"
click div
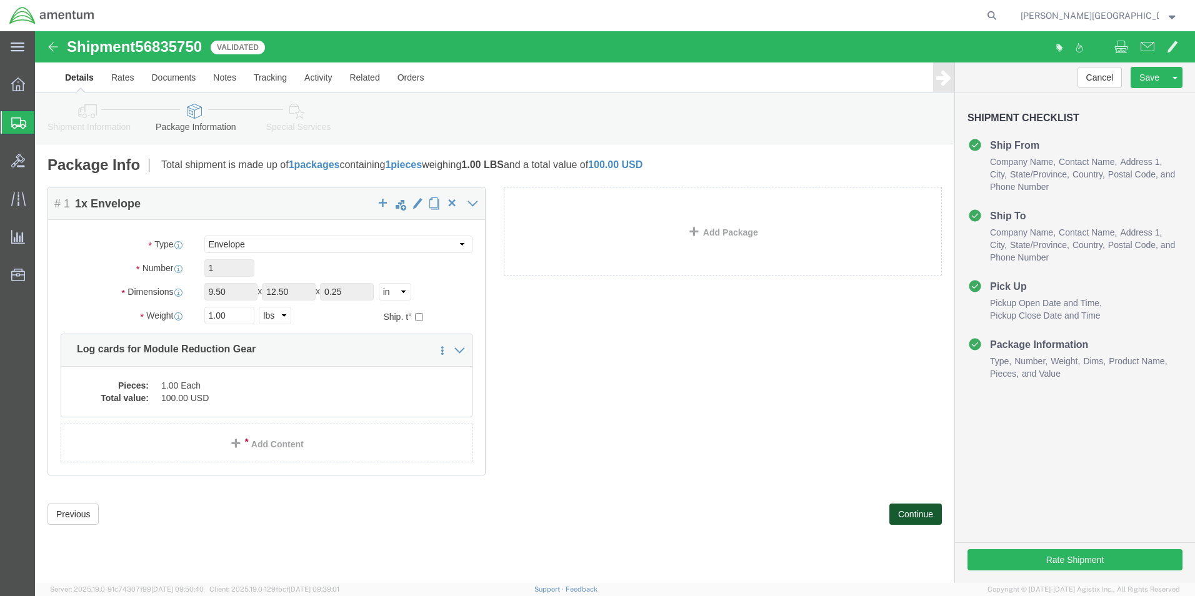
click button "Continue"
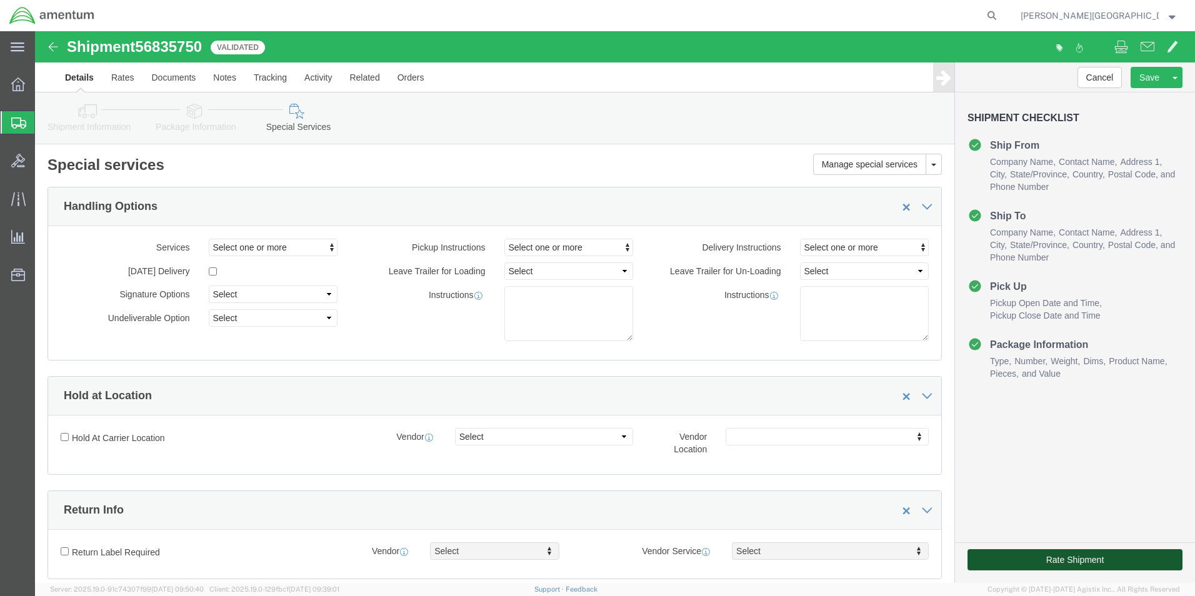
click button "Rate Shipment"
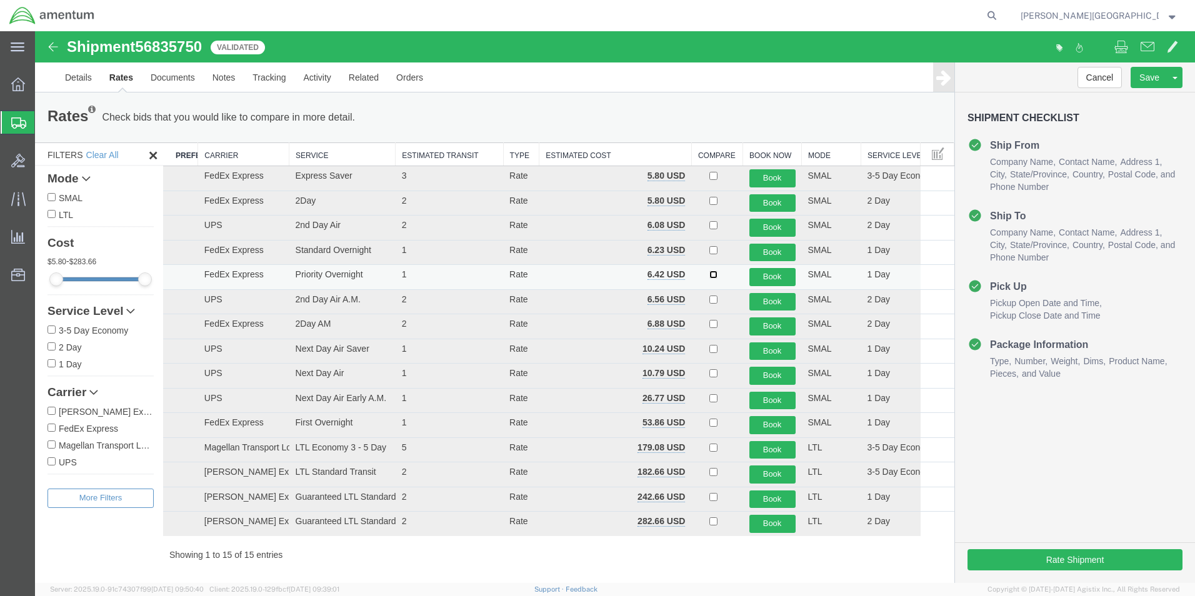
click at [709, 276] on input "checkbox" at bounding box center [713, 275] width 8 height 8
checkbox input "true"
click at [749, 276] on button "Book" at bounding box center [772, 277] width 46 height 18
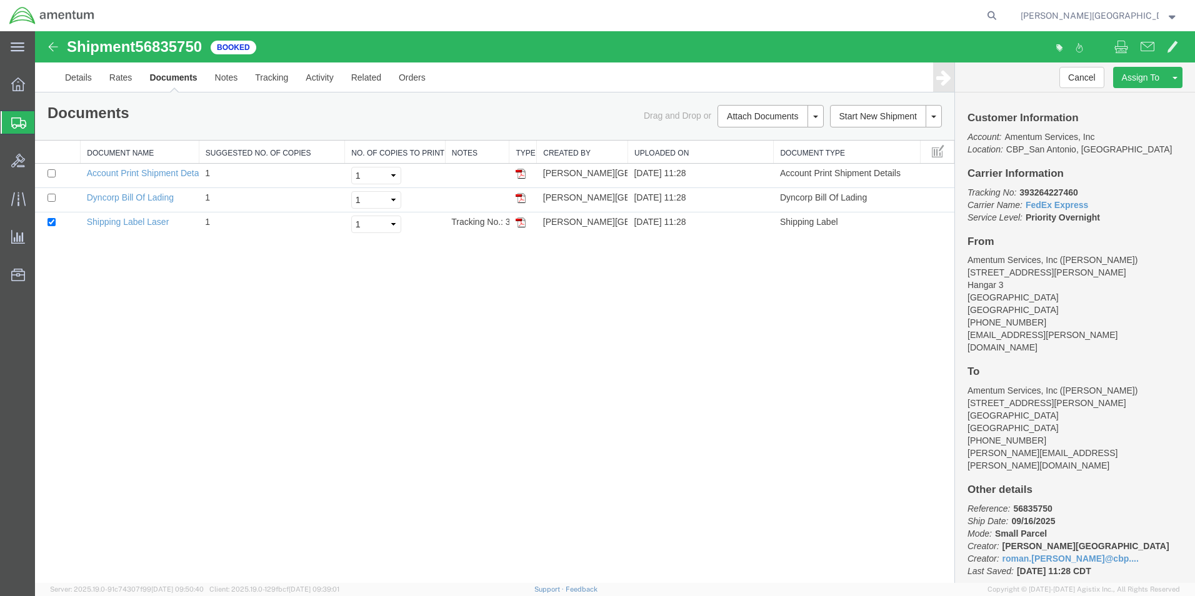
drag, startPoint x: 520, startPoint y: 225, endPoint x: 636, endPoint y: 276, distance: 126.2
click at [520, 225] on img at bounding box center [521, 223] width 10 height 10
click at [520, 221] on img at bounding box center [521, 223] width 10 height 10
